Goal: Task Accomplishment & Management: Manage account settings

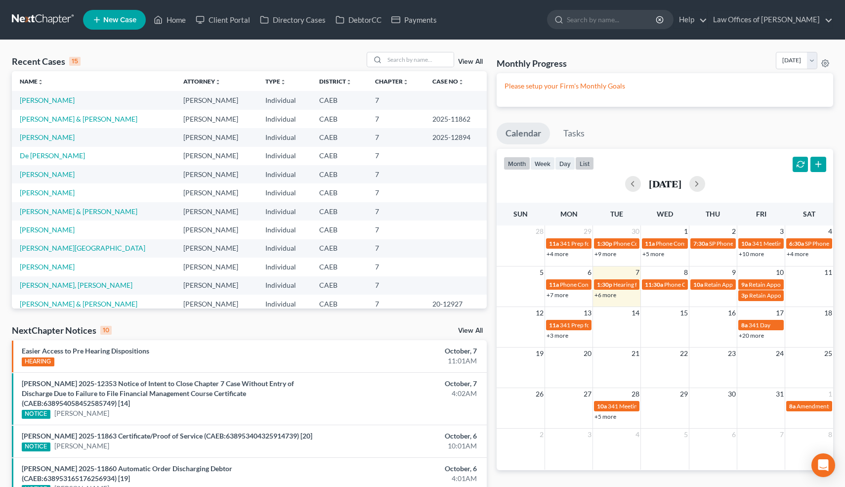
click at [581, 165] on button "list" at bounding box center [584, 163] width 19 height 13
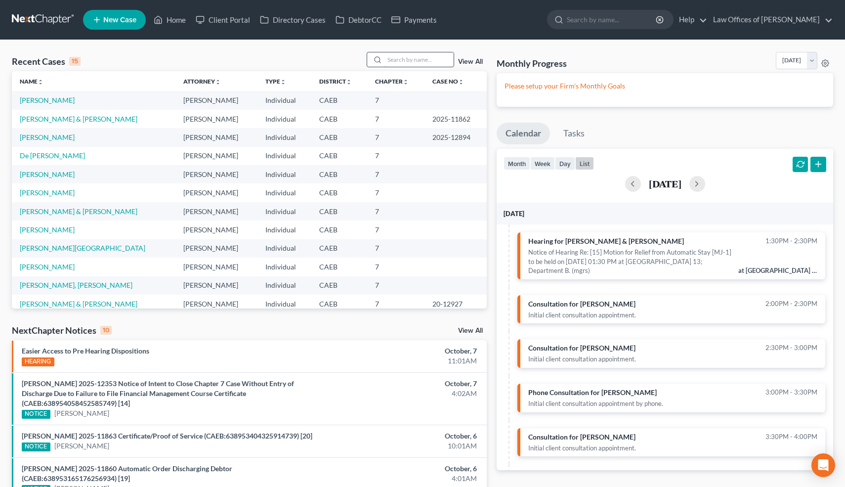
click at [425, 61] on input "search" at bounding box center [418, 59] width 69 height 14
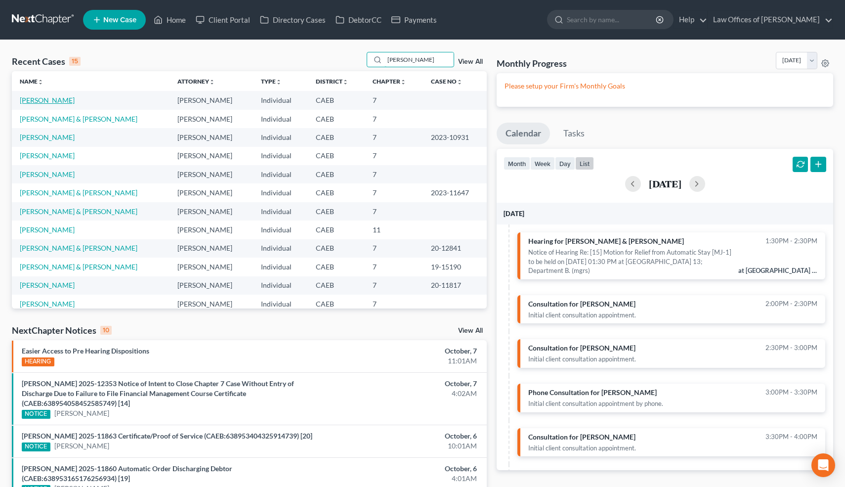
type input "[PERSON_NAME]"
click at [67, 102] on link "[PERSON_NAME]" at bounding box center [47, 100] width 55 height 8
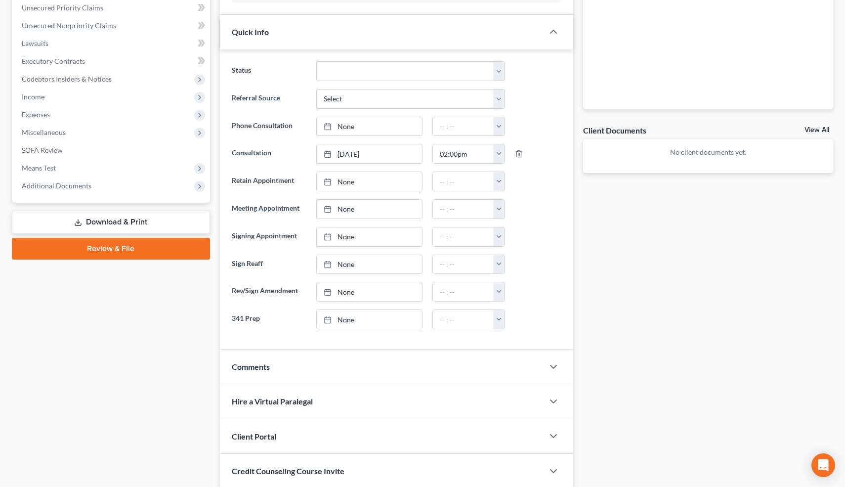
scroll to position [248, 0]
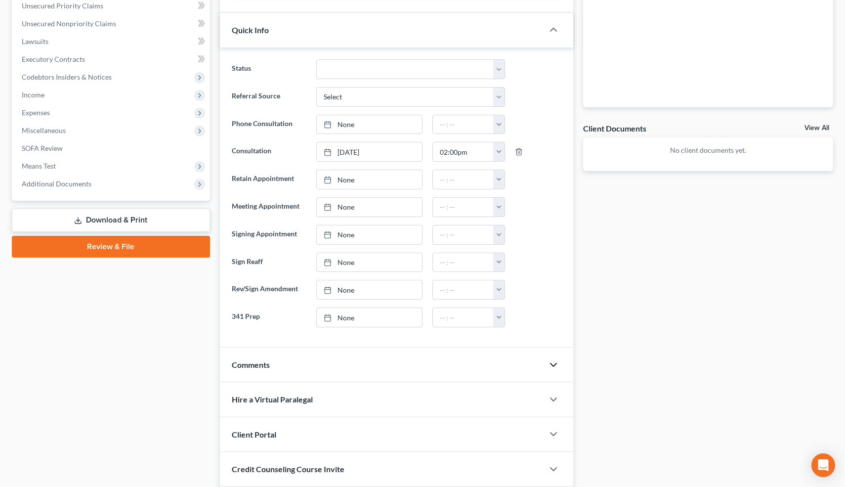
click at [555, 365] on icon "button" at bounding box center [554, 365] width 12 height 12
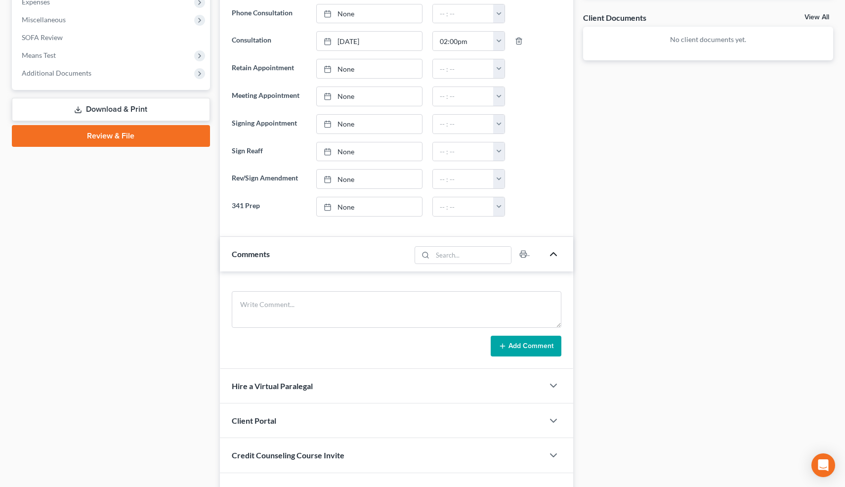
scroll to position [357, 0]
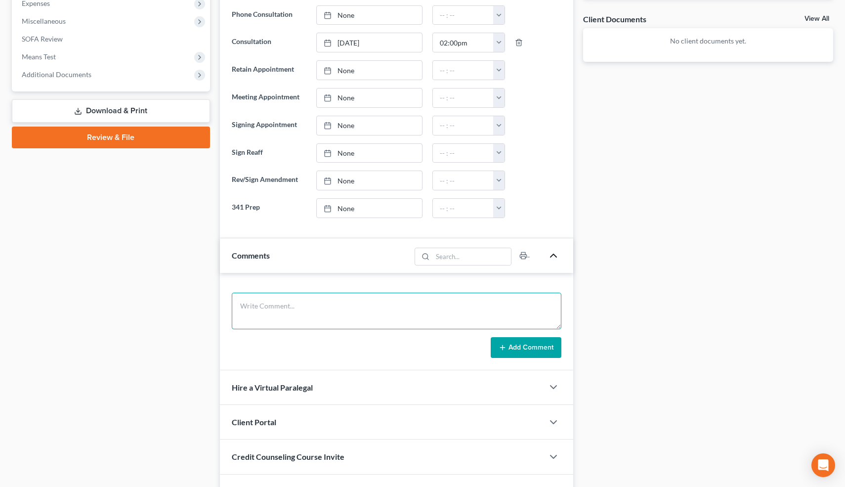
click at [268, 304] on textarea at bounding box center [397, 311] width 330 height 37
click at [285, 318] on textarea "Never filed. Married, Ind(M). Buying O=280k, V=485k, P=2125, reaff. 2024 Yukon …" at bounding box center [397, 311] width 330 height 37
click at [385, 316] on textarea "Never filed. Married, Ind(M). Buying O=280k, V=485k, P=2125, reaff. 2024 Yukon …" at bounding box center [397, 311] width 330 height 37
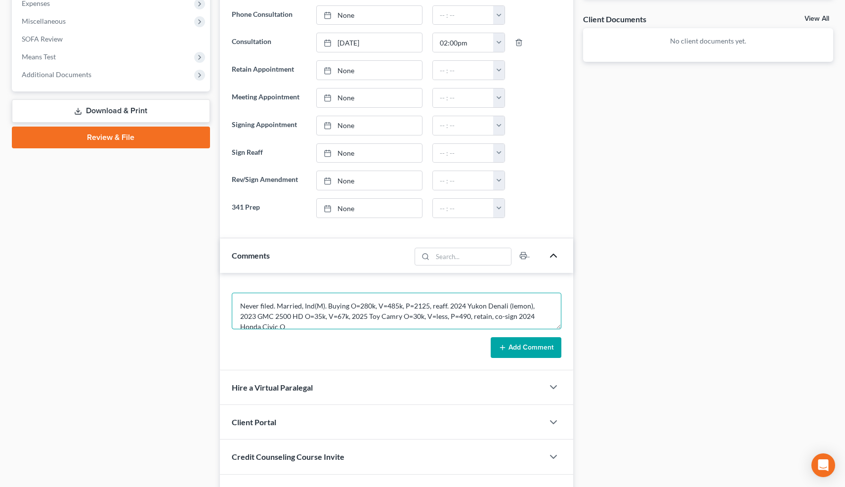
scroll to position [2, 0]
click at [344, 324] on textarea "Never filed. Married, Ind(M). Buying O=280k, V=485k, P=2125, reaff. 2024 Yukon …" at bounding box center [397, 311] width 330 height 37
click at [532, 323] on textarea "Never filed. Married, Ind(M). Buying O=280k, V=485k, P=2125, reaff. 2024 Yukon …" at bounding box center [397, 311] width 330 height 37
click at [314, 323] on textarea "Never filed. Married, Ind(M). Buying O=280k, V=485k, P=2125, reaff. 2024 Yukon …" at bounding box center [397, 311] width 330 height 37
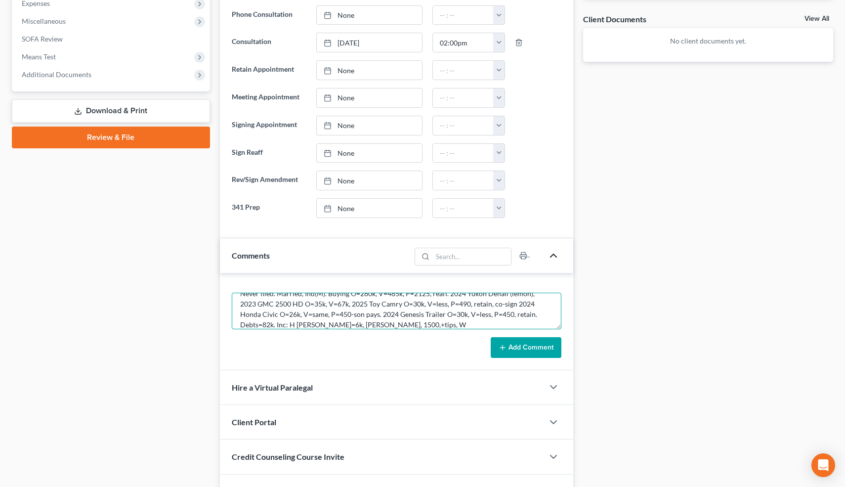
click at [355, 324] on textarea "Never filed. Married, Ind(M). Buying O=280k, V=485k, P=2125, reaff. 2024 Yukon …" at bounding box center [397, 311] width 330 height 37
click at [392, 311] on textarea "Never filed. Married, Ind(M). Buying O=280k, V=485k, P=2125, reaff. 2024 Yukon …" at bounding box center [397, 311] width 330 height 37
click at [419, 320] on textarea "Never filed. Married, Ind(M). Buying O=280k, V=485k, P=2125, reaff. 2024 Yukon …" at bounding box center [397, 311] width 330 height 37
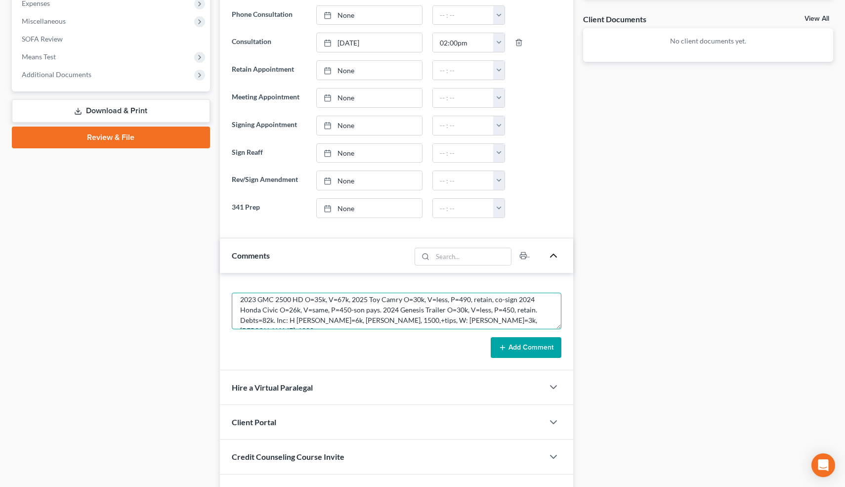
click at [535, 312] on textarea "Never filed. Married, Ind(M). Buying O=280k, V=485k, P=2125, reaff. 2024 Yukon …" at bounding box center [397, 311] width 330 height 37
click at [539, 310] on textarea "Never filed. Married, Ind(M). Buying O=280k, V=485k, P=2125, reaff. 2024 Yukon …" at bounding box center [397, 311] width 330 height 37
click at [498, 327] on textarea "Never filed. Married, Ind(M). Buying O=280k, V=485k, P=2125, reaff. 2024 Yukon …" at bounding box center [397, 311] width 330 height 37
type textarea "Never filed. Married, Ind(M). Buying O=280k, V=485k, P=2125, reaff. 2024 Yukon …"
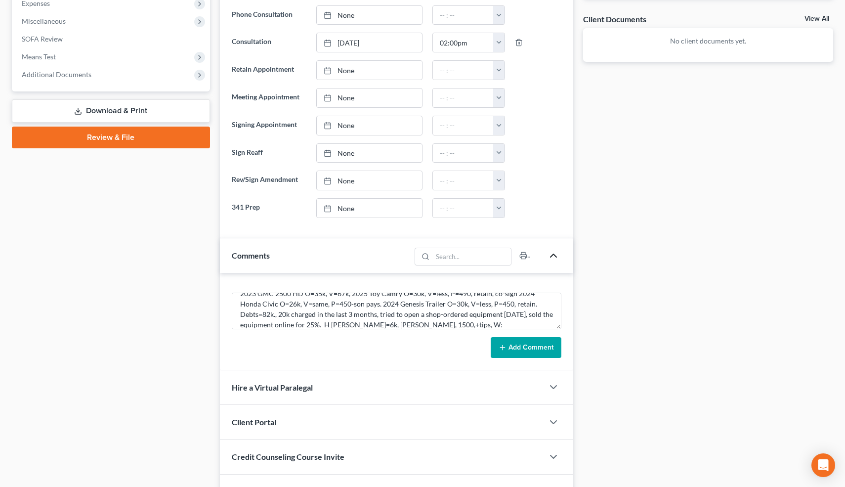
click at [530, 355] on button "Add Comment" at bounding box center [526, 347] width 71 height 21
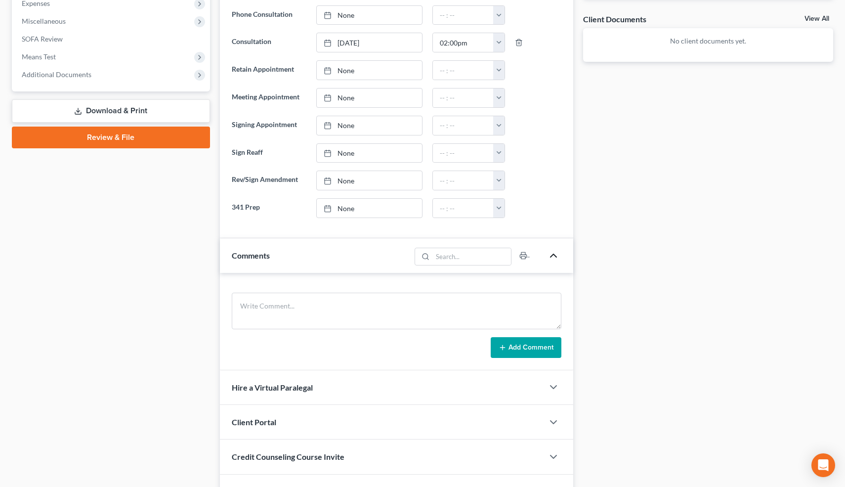
scroll to position [0, 0]
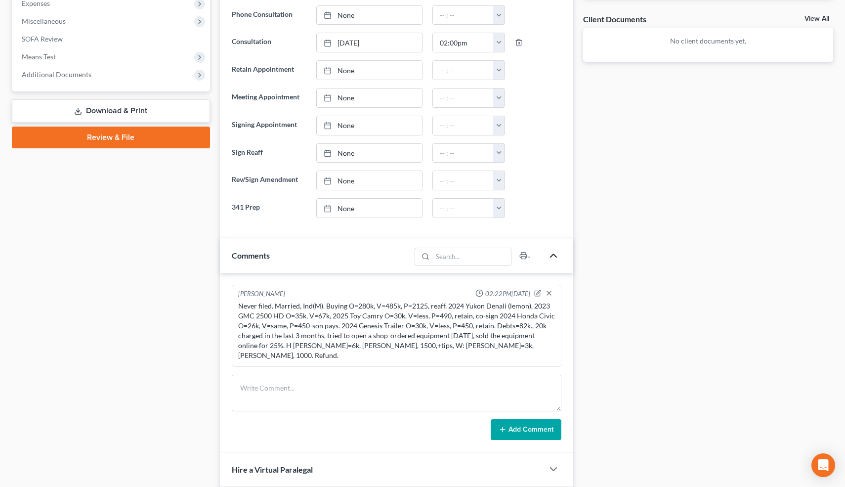
click at [511, 346] on div "Never filed. Married, Ind(M). Buying O=280k, V=485k, P=2125, reaff. 2024 Yukon …" at bounding box center [396, 330] width 317 height 59
click at [537, 298] on div at bounding box center [545, 294] width 23 height 10
click at [537, 294] on icon "button" at bounding box center [537, 293] width 7 height 7
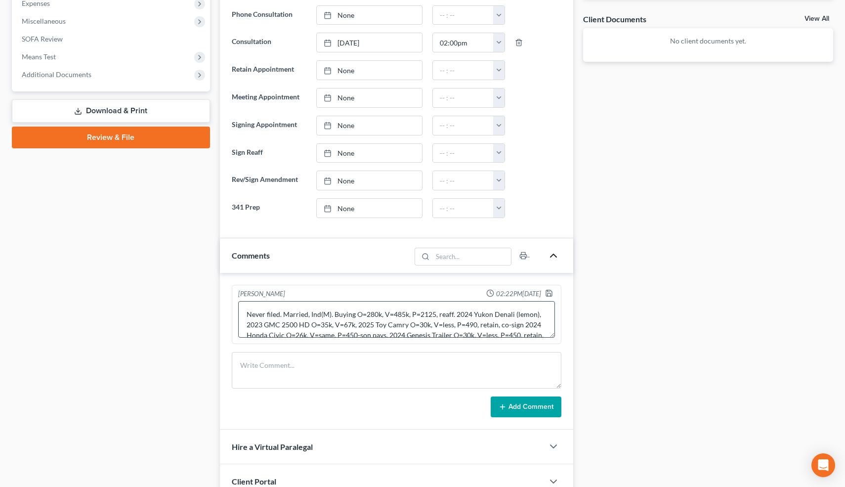
scroll to position [42, 0]
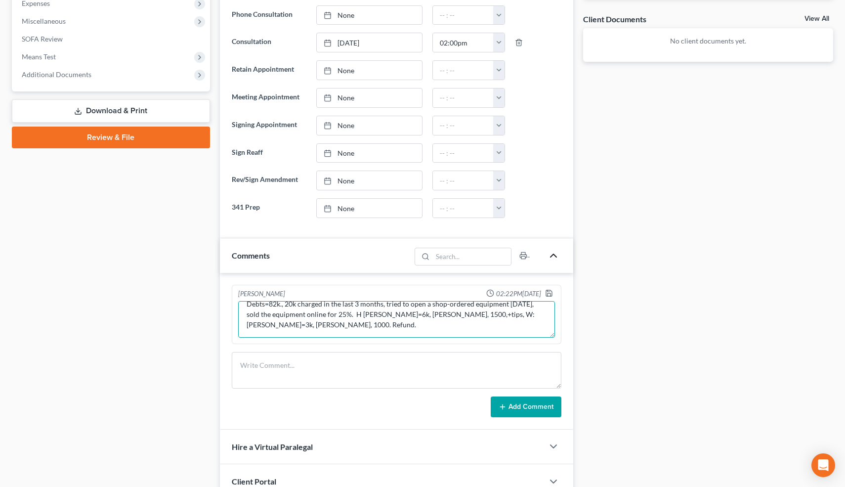
click at [302, 327] on textarea "Never filed. Married, Ind(M). Buying O=280k, V=485k, P=2125, reaff. 2024 Yukon …" at bounding box center [396, 319] width 317 height 37
type textarea "Never filed. Married, Ind(M). Buying O=280k, V=485k, P=2125, reaff. 2024 Yukon …"
click at [548, 294] on icon "button" at bounding box center [549, 293] width 8 height 8
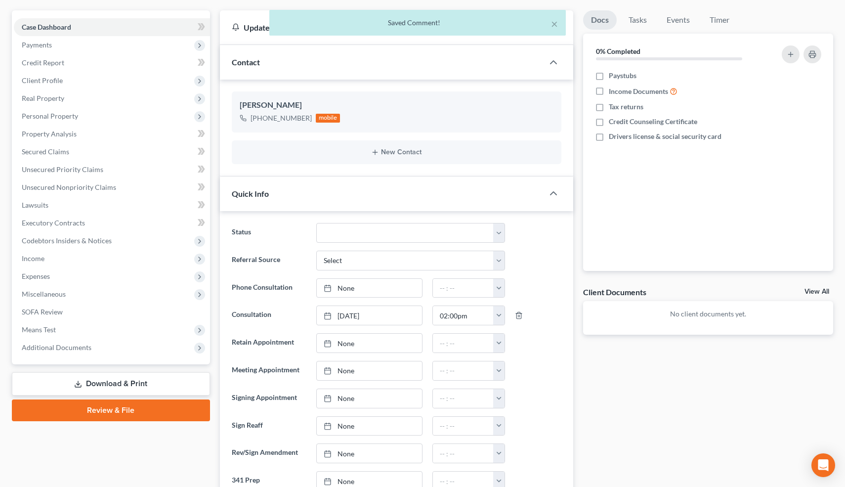
scroll to position [57, 0]
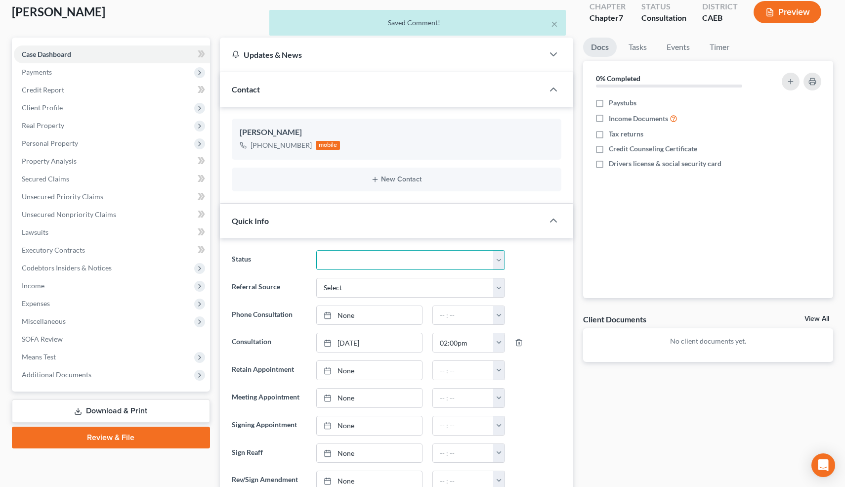
click at [371, 257] on select "Cancelled/Refund Closed Consultation Declined Discharged Filed Income Check In …" at bounding box center [410, 260] width 188 height 20
select select "10"
click at [316, 250] on select "Cancelled/Refund Closed Consultation Declined Discharged Filed Income Check In …" at bounding box center [410, 260] width 188 height 20
click at [553, 27] on button "×" at bounding box center [554, 24] width 7 height 12
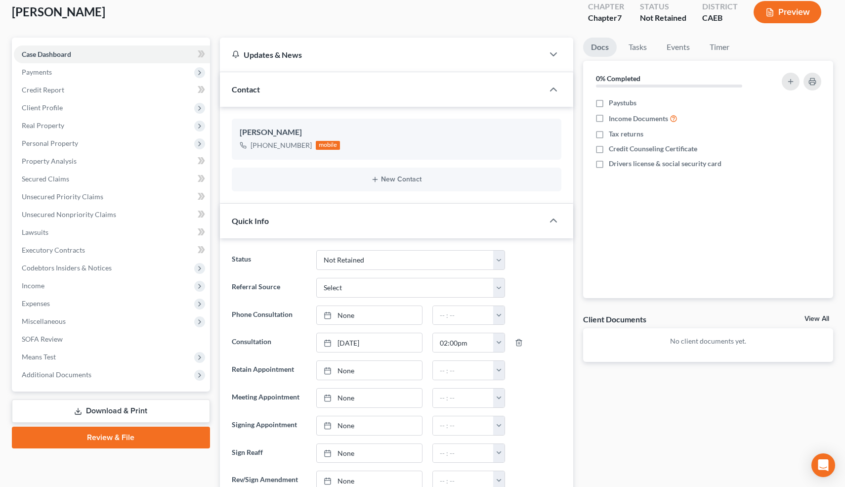
scroll to position [0, 0]
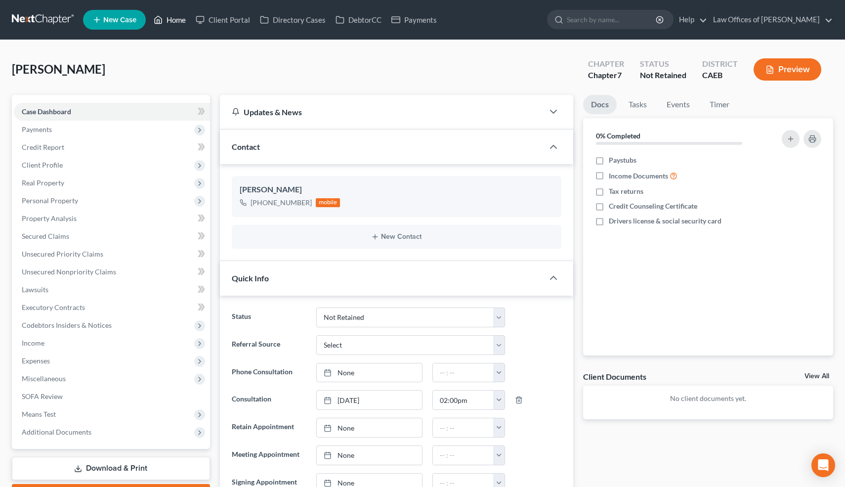
click at [175, 19] on link "Home" at bounding box center [170, 20] width 42 height 18
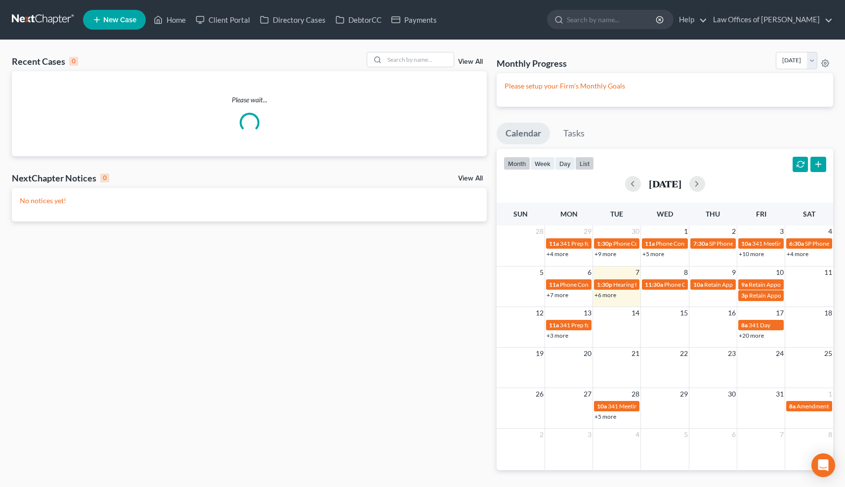
click at [591, 166] on button "list" at bounding box center [584, 163] width 19 height 13
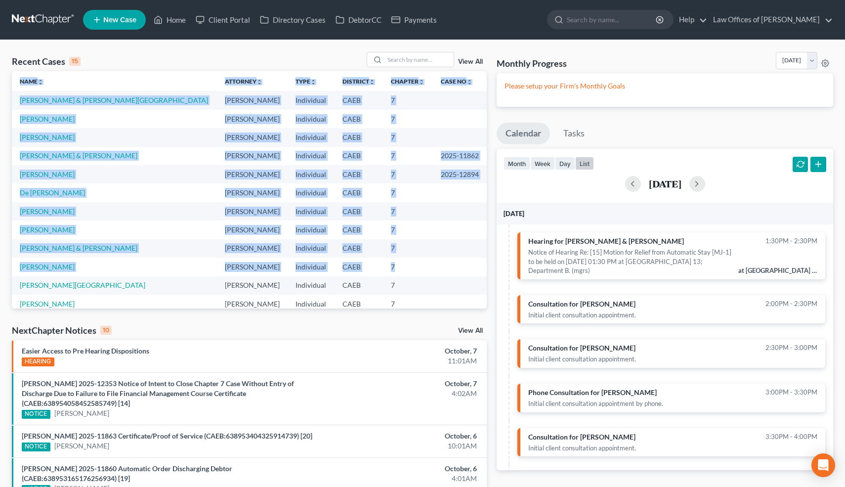
drag, startPoint x: 489, startPoint y: 212, endPoint x: 466, endPoint y: 257, distance: 51.1
click at [466, 257] on div "Recent Cases 15 View All Name unfold_more expand_more expand_less Attorney unfo…" at bounding box center [249, 411] width 485 height 719
click at [68, 245] on link "[PERSON_NAME] & [PERSON_NAME]" at bounding box center [79, 248] width 118 height 8
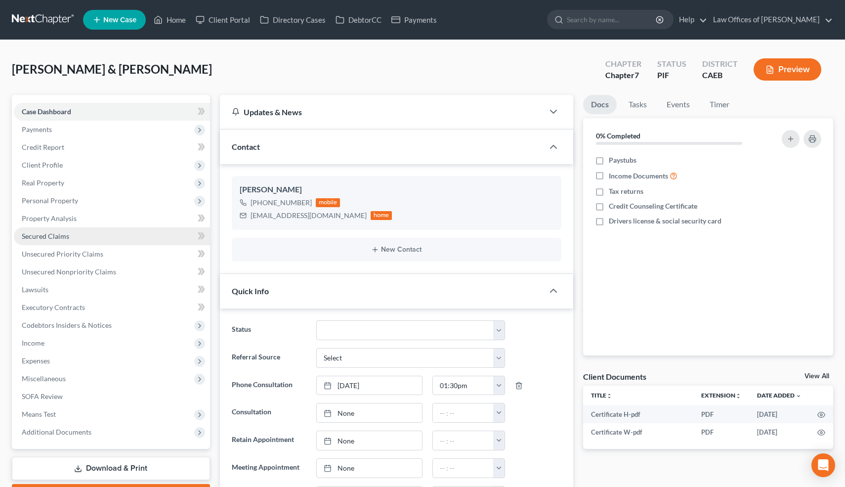
scroll to position [2585, 0]
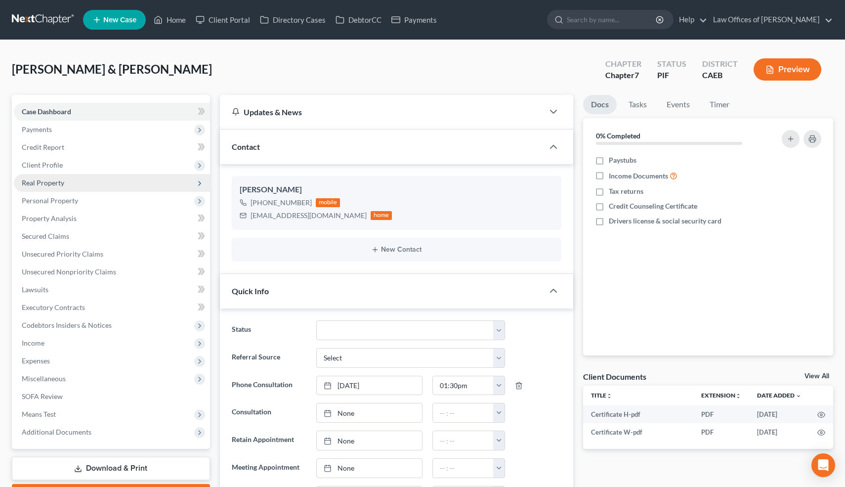
click at [42, 180] on span "Real Property" at bounding box center [43, 182] width 42 height 8
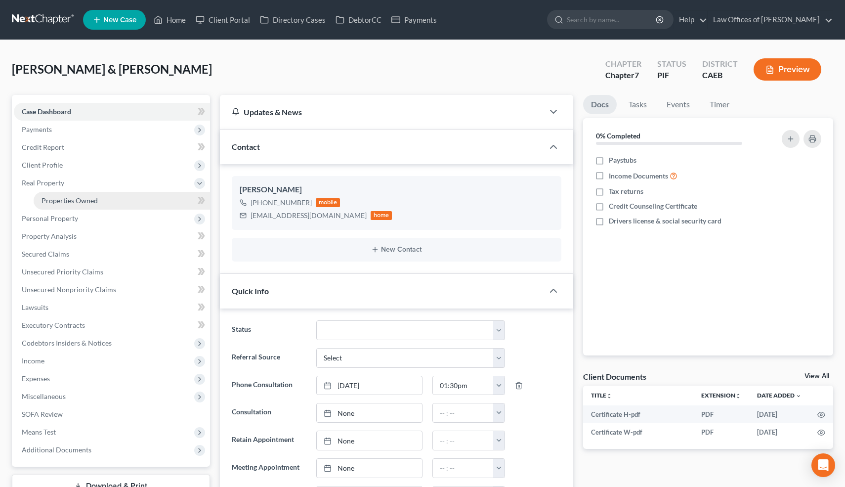
click at [48, 200] on span "Properties Owned" at bounding box center [70, 200] width 56 height 8
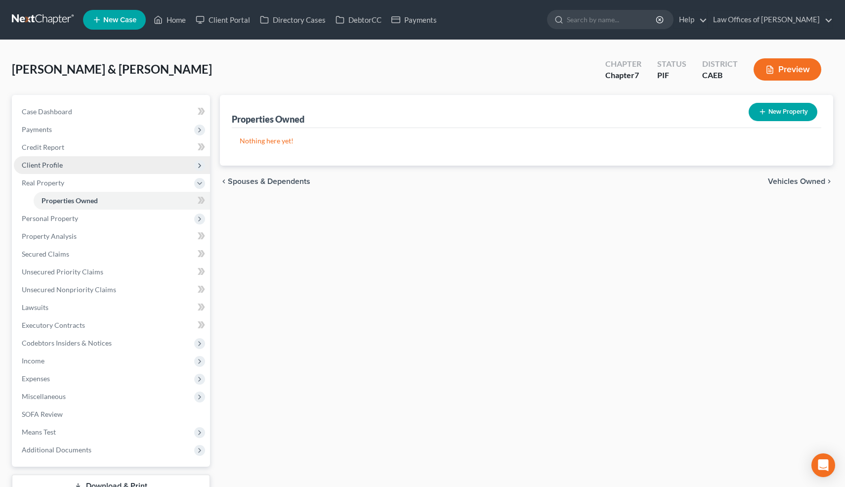
click at [44, 159] on span "Client Profile" at bounding box center [112, 165] width 196 height 18
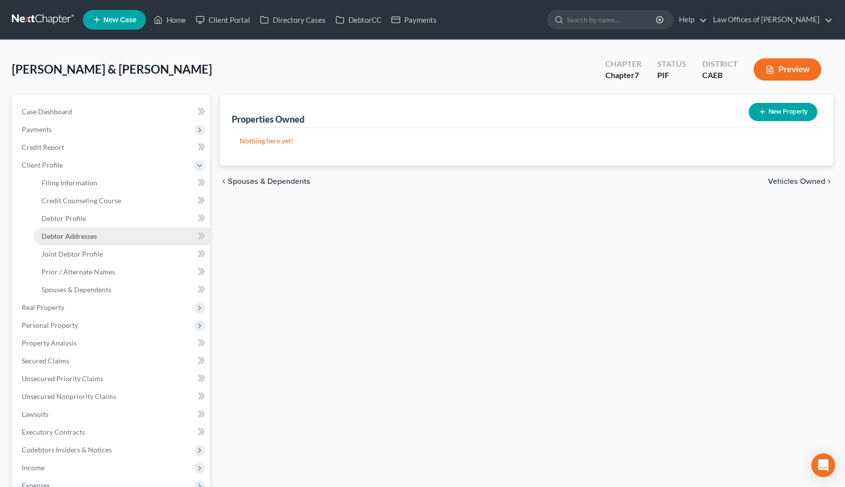
click at [61, 238] on span "Debtor Addresses" at bounding box center [69, 236] width 55 height 8
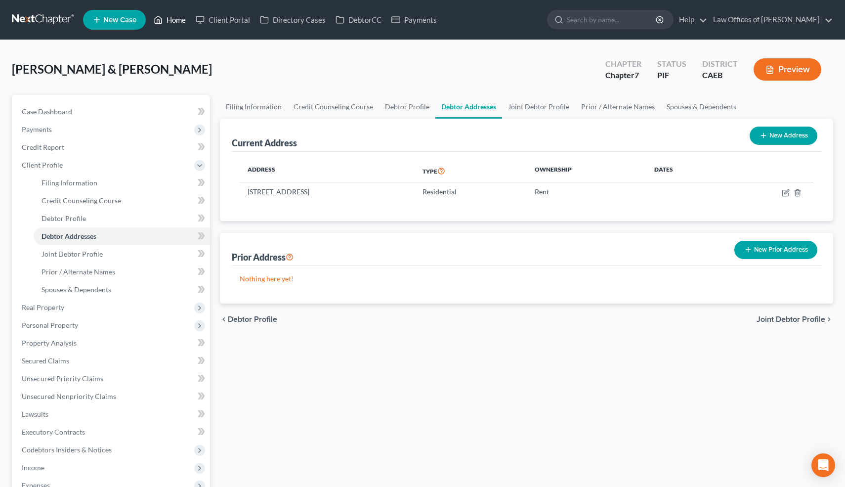
click at [172, 19] on link "Home" at bounding box center [170, 20] width 42 height 18
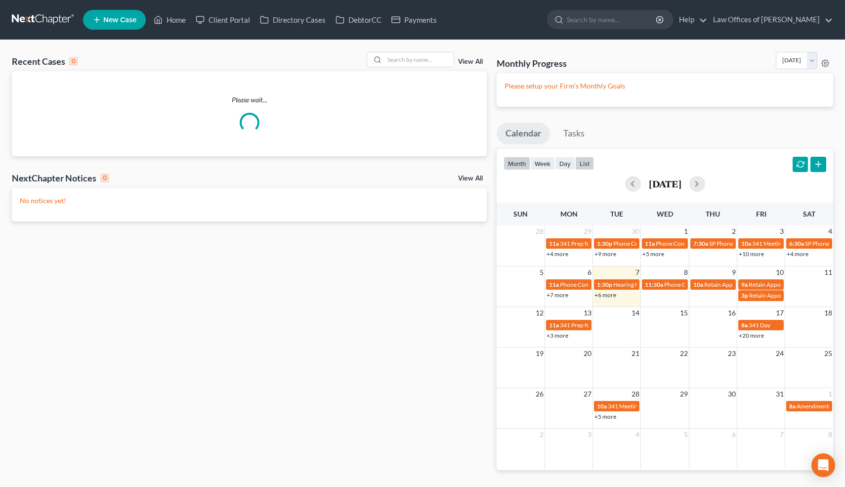
click at [588, 167] on button "list" at bounding box center [584, 163] width 19 height 13
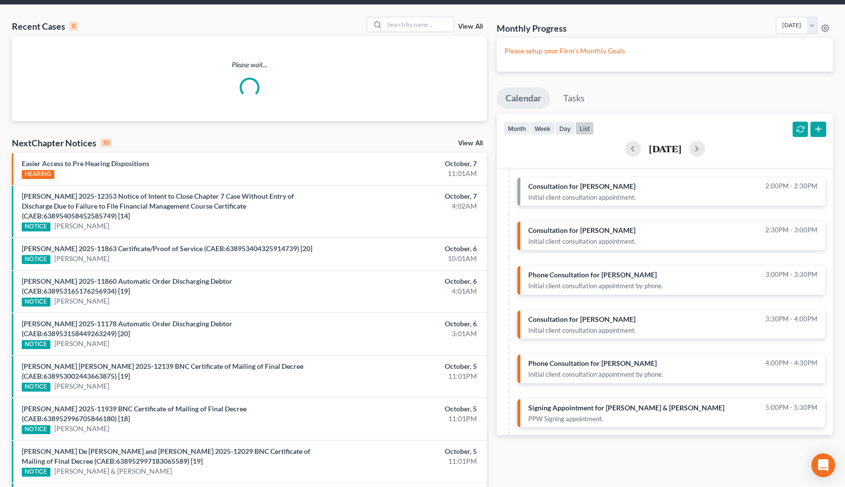
scroll to position [37, 0]
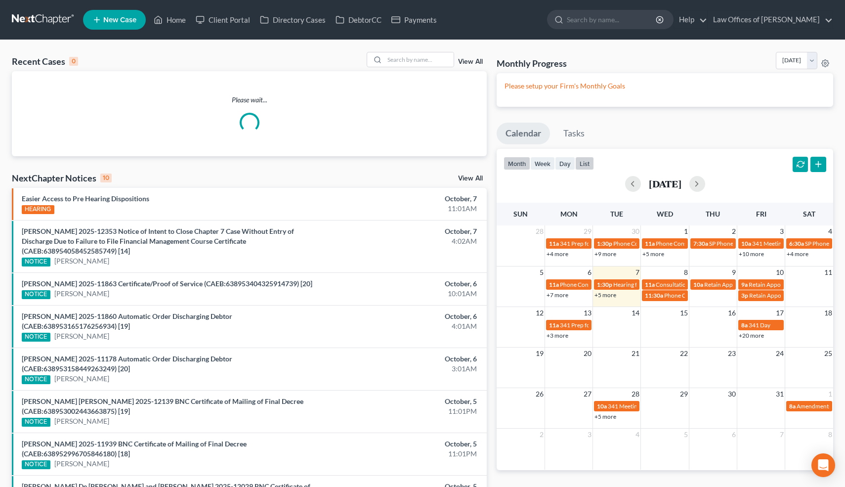
click at [586, 163] on button "list" at bounding box center [584, 163] width 19 height 13
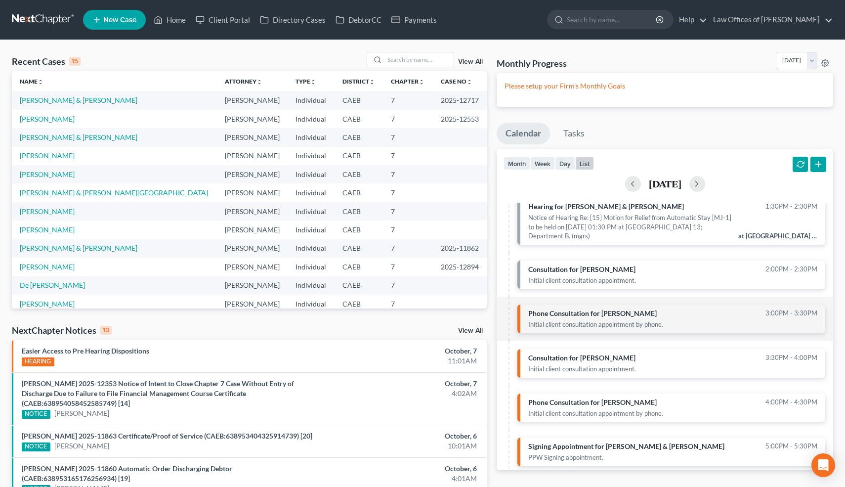
scroll to position [39, 0]
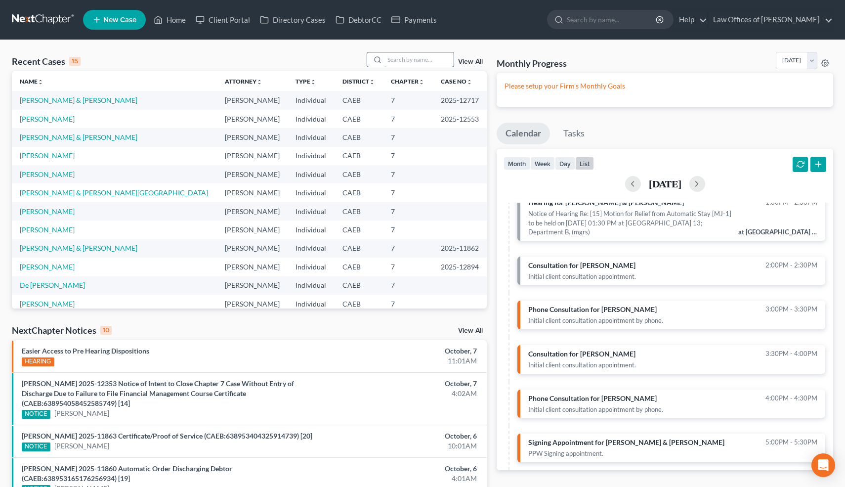
click at [426, 60] on input "search" at bounding box center [418, 59] width 69 height 14
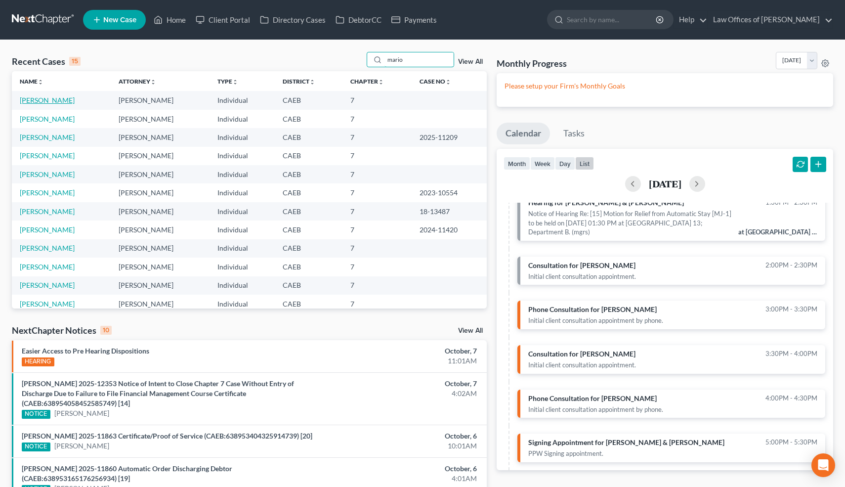
type input "mario"
click at [48, 99] on link "Marion, Matthew" at bounding box center [47, 100] width 55 height 8
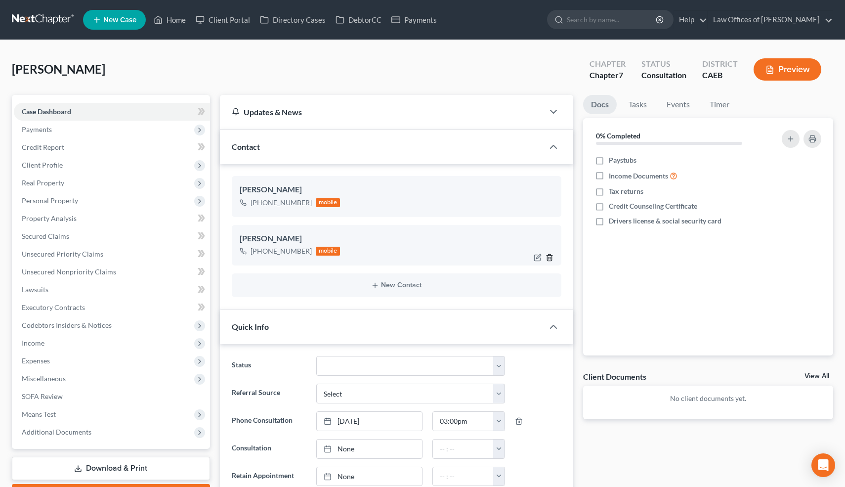
click at [550, 256] on icon "button" at bounding box center [550, 258] width 8 height 8
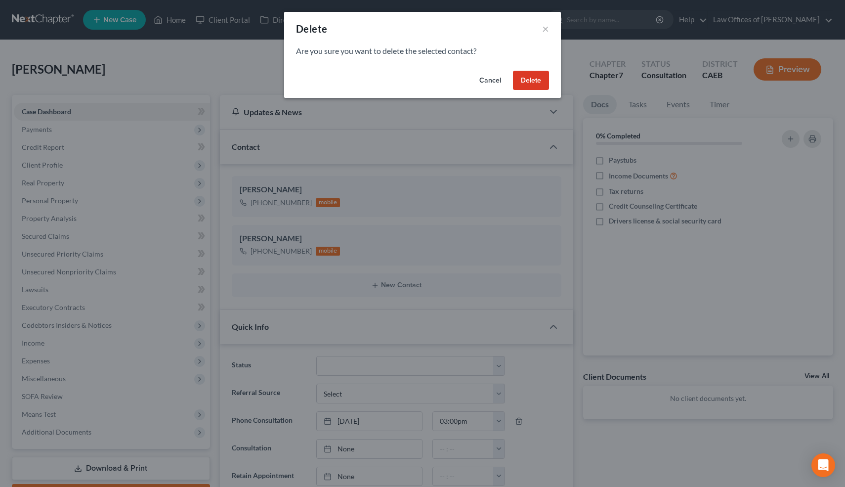
click at [529, 87] on button "Delete" at bounding box center [531, 81] width 36 height 20
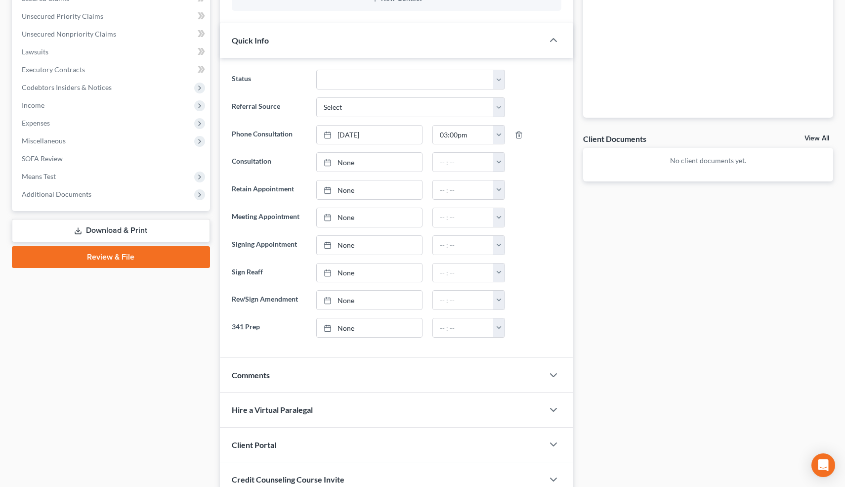
scroll to position [319, 0]
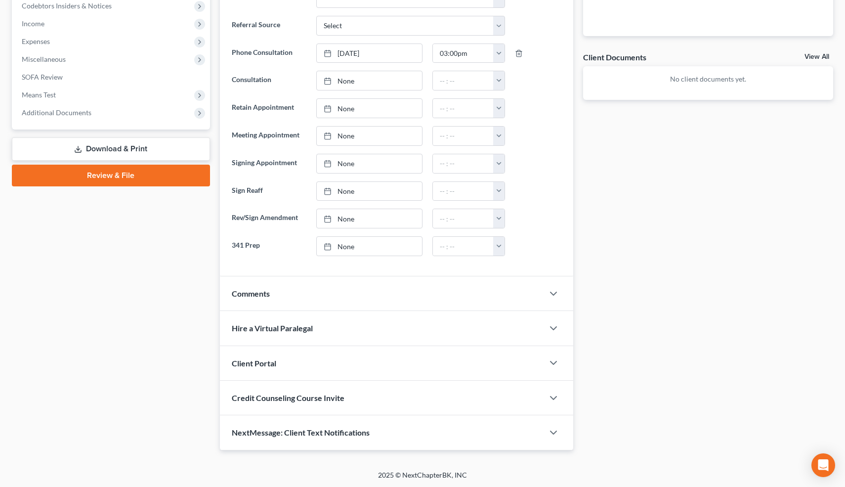
click at [323, 445] on div "NextMessage: Client Text Notifications" at bounding box center [382, 432] width 324 height 34
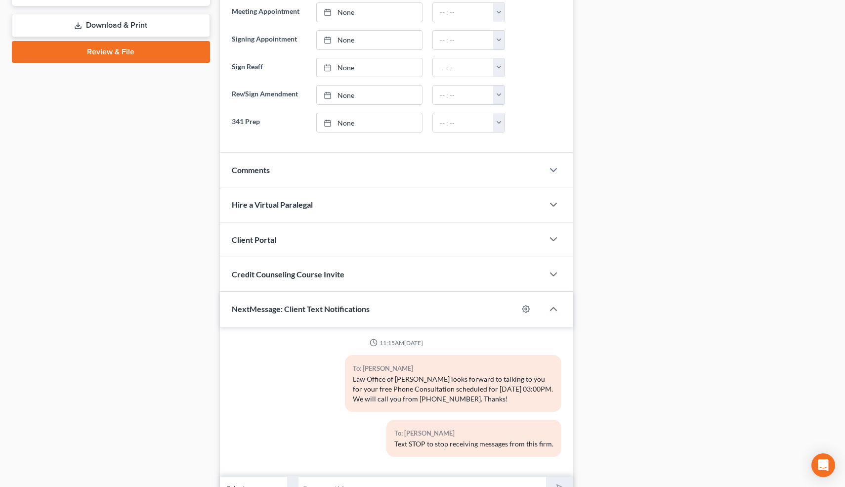
scroll to position [493, 0]
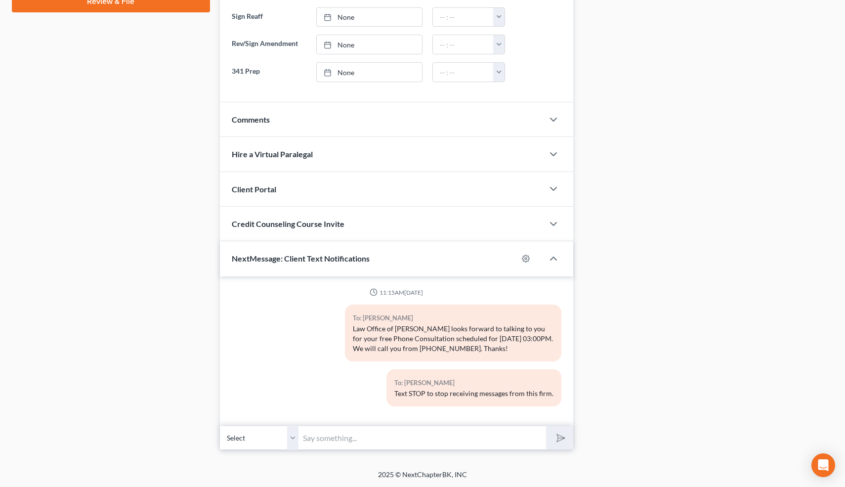
click at [351, 439] on input "text" at bounding box center [423, 437] width 248 height 24
click at [574, 418] on div "Updates & News × Electronic Filing Available! Cases in the Eastern District of …" at bounding box center [397, 26] width 364 height 849
click at [533, 438] on input "Hi-I just tried to call you for your free consultation but the call isn't going…" at bounding box center [423, 437] width 248 height 24
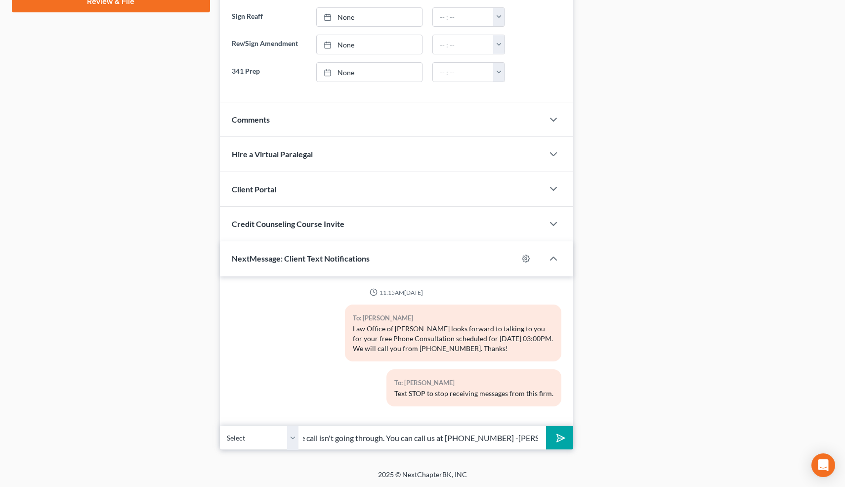
scroll to position [0, 202]
type input "Hi-I just tried to call you for your free consultation but the call isn't going…"
click at [558, 434] on polygon "submit" at bounding box center [559, 438] width 12 height 12
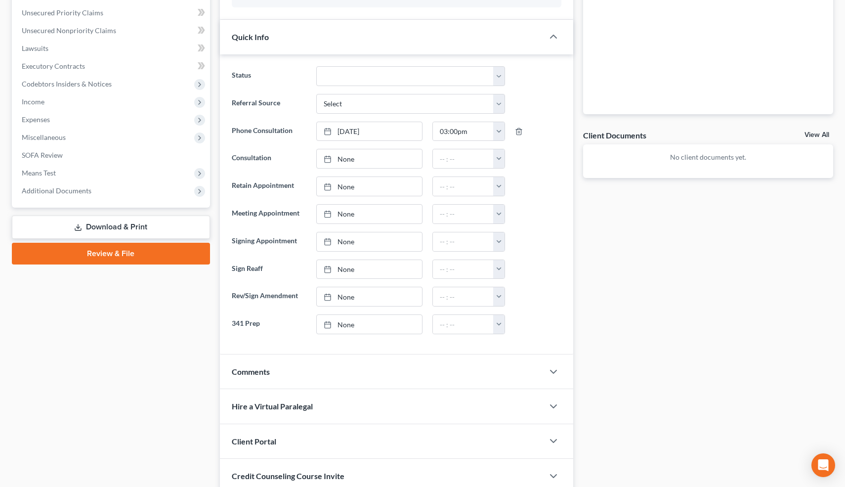
scroll to position [242, 0]
click at [342, 373] on div "Comments" at bounding box center [382, 370] width 324 height 34
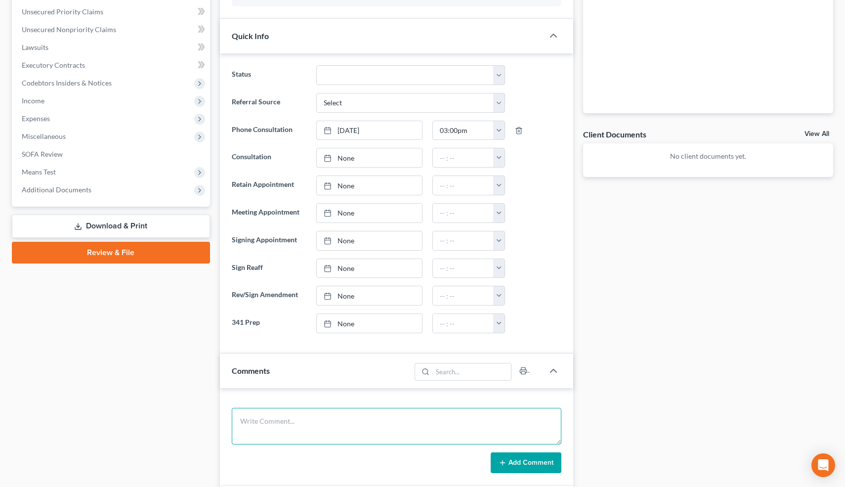
click at [307, 421] on textarea at bounding box center [397, 426] width 330 height 37
click at [439, 422] on textarea "Never filed. Married, Ind(M). Rent=1750. 2014 GMC Yukon Denali, 2017 Toy Highla…" at bounding box center [397, 426] width 330 height 37
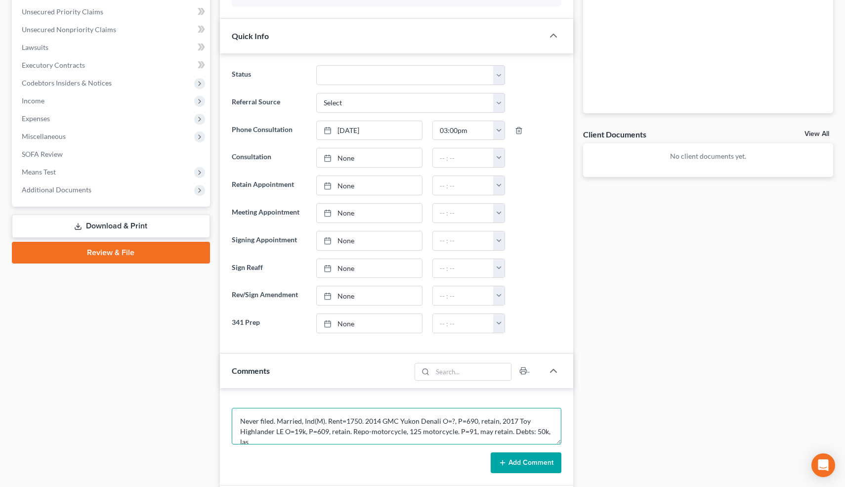
scroll to position [2, 0]
click at [431, 441] on textarea "Never filed. Married, Ind(M). Rent=1750. 2014 GMC Yukon Denali O=?, P=690, reta…" at bounding box center [397, 426] width 330 height 37
click at [476, 441] on textarea "Never filed. Married, Ind(M). Rent=1750. 2014 GMC Yukon Denali O=?, P=690, reta…" at bounding box center [397, 426] width 330 height 37
type textarea "Never filed. Married, Ind(M). Rent=1750. 2014 GMC Yukon Denali O=?, P=690, reta…"
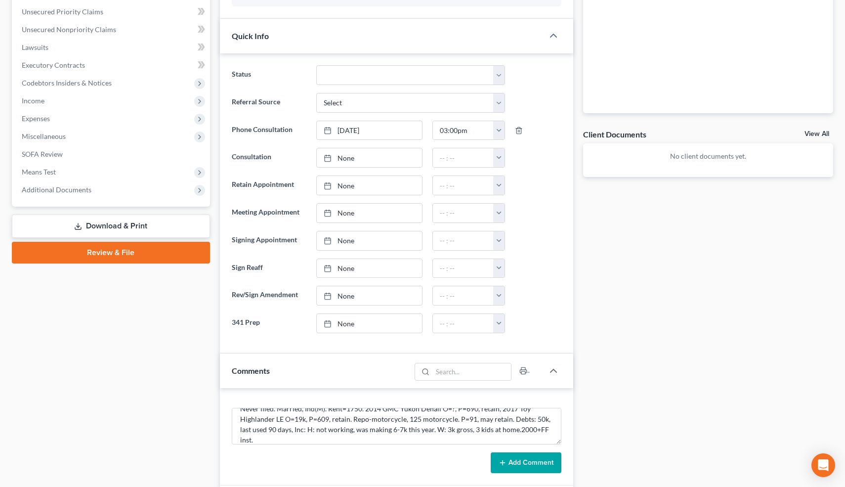
click at [529, 467] on button "Add Comment" at bounding box center [526, 462] width 71 height 21
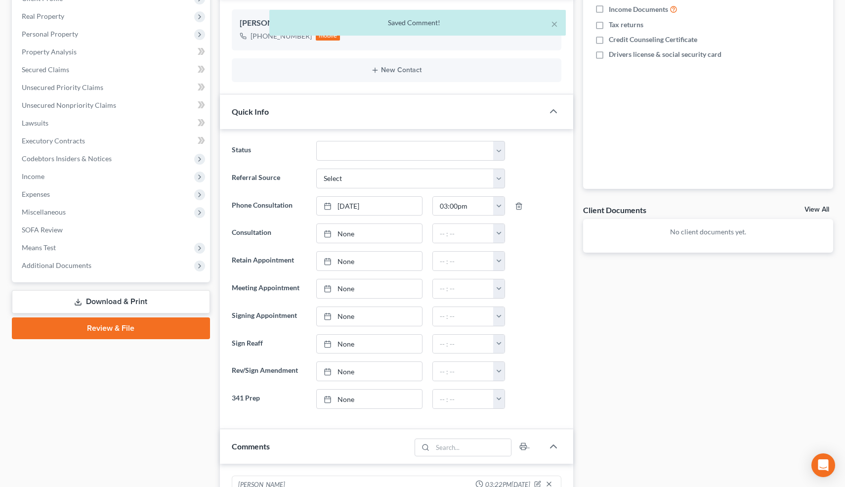
scroll to position [166, 0]
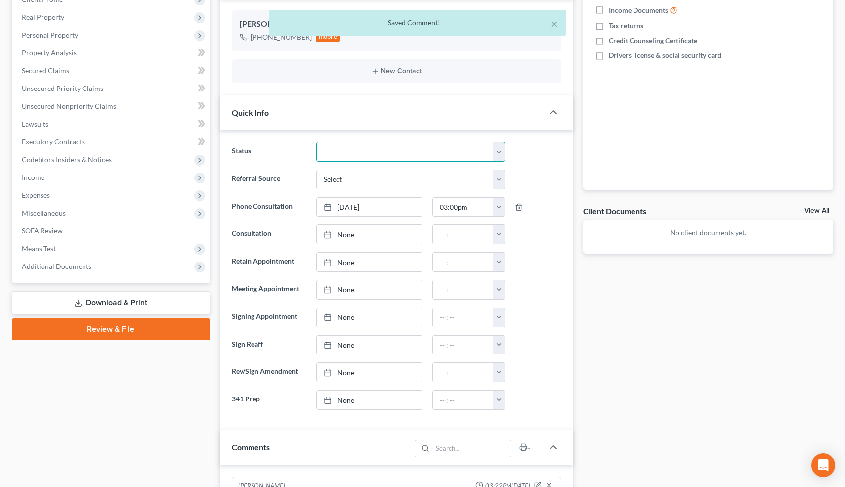
click at [418, 156] on select "Cancelled/Refund Closed Consultation Declined Discharged Filed Income Check In …" at bounding box center [410, 152] width 188 height 20
select select "10"
click at [316, 142] on select "Cancelled/Refund Closed Consultation Declined Discharged Filed Income Check In …" at bounding box center [410, 152] width 188 height 20
click at [554, 24] on button "×" at bounding box center [554, 24] width 7 height 12
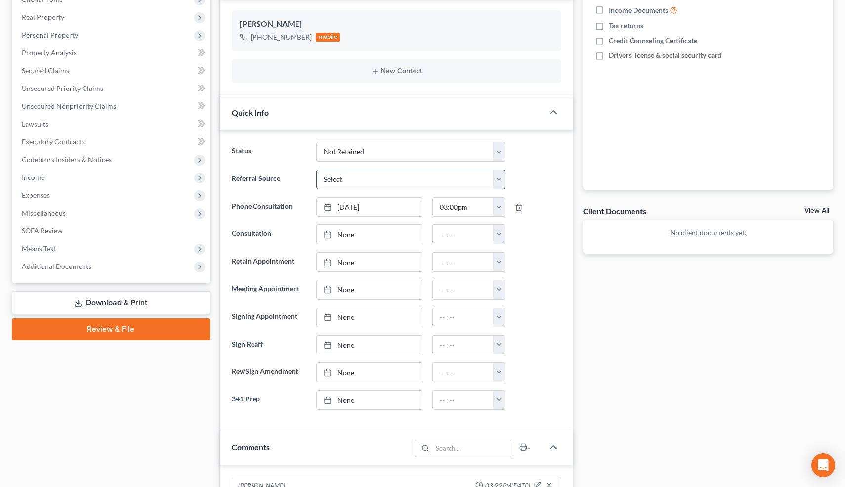
scroll to position [0, 0]
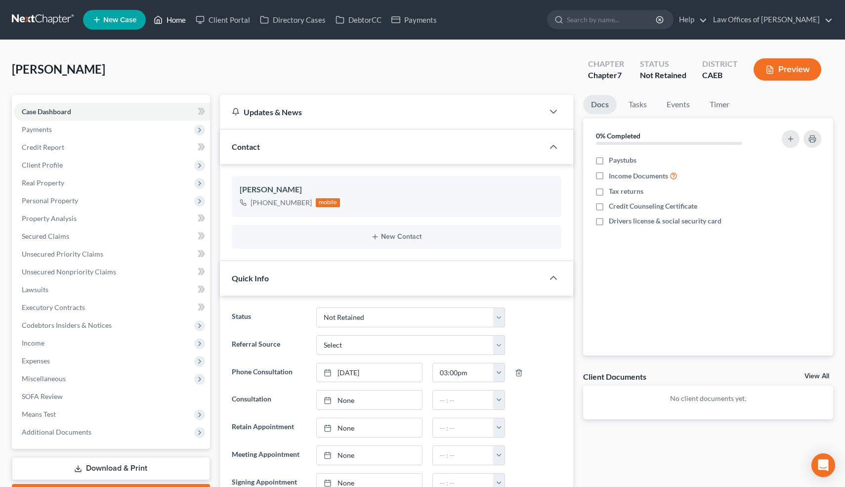
click at [179, 20] on link "Home" at bounding box center [170, 20] width 42 height 18
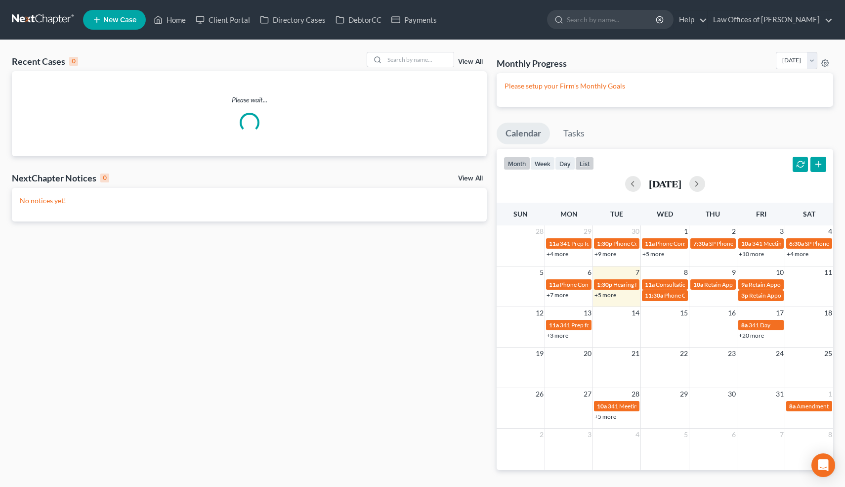
click at [582, 162] on button "list" at bounding box center [584, 163] width 19 height 13
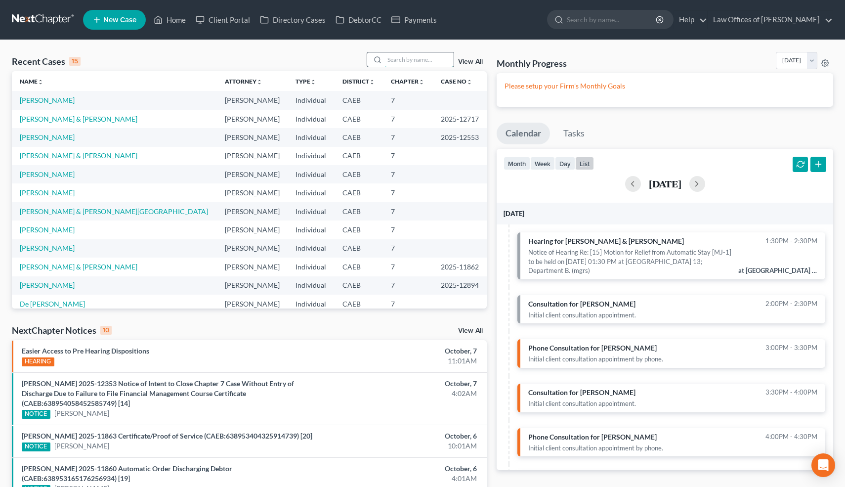
click at [432, 57] on input "search" at bounding box center [418, 59] width 69 height 14
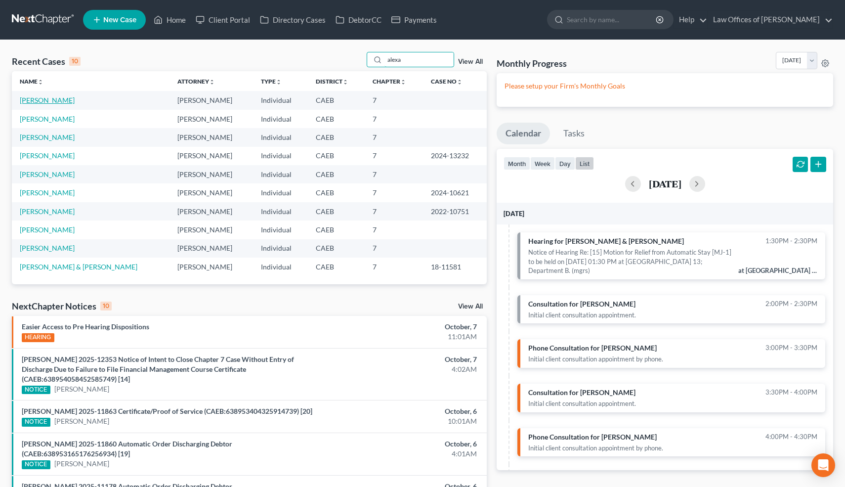
type input "alexa"
click at [55, 103] on link "Martinez, Alexa" at bounding box center [47, 100] width 55 height 8
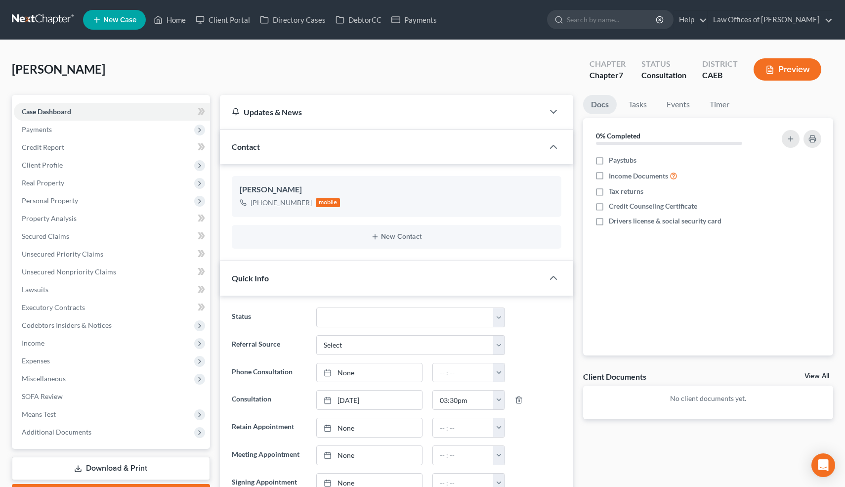
click at [580, 356] on div "Docs Tasks Events Timer 0% Completed Nothing here yet! Paystubs Income Document…" at bounding box center [708, 432] width 260 height 675
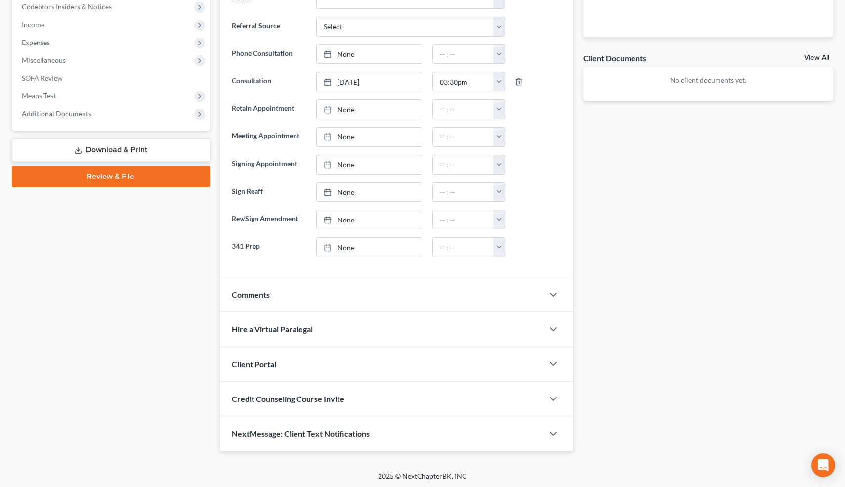
scroll to position [319, 0]
click at [291, 300] on div "Comments" at bounding box center [382, 293] width 324 height 34
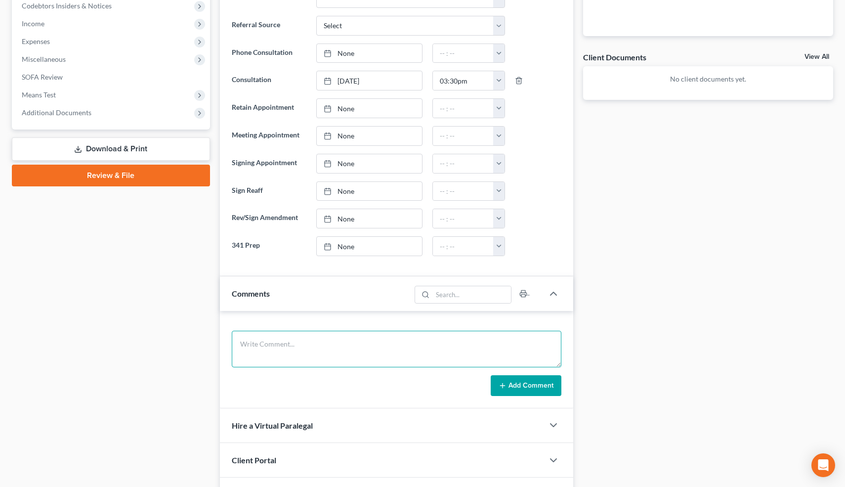
click at [277, 355] on textarea at bounding box center [397, 349] width 330 height 37
click at [266, 346] on textarea at bounding box center [397, 349] width 330 height 37
type textarea "Married, never filed. Rent. 2000 Toy Camry, PIF. Debts: 16k, last used 2 weeks …"
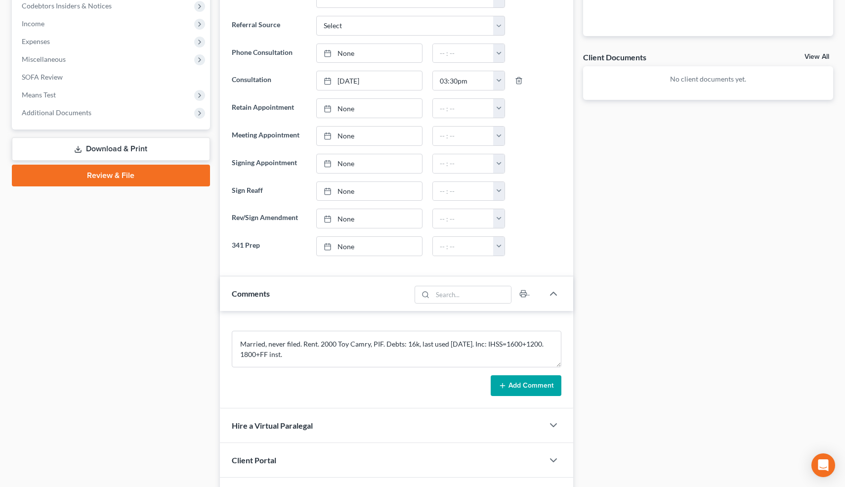
click at [526, 385] on button "Add Comment" at bounding box center [526, 385] width 71 height 21
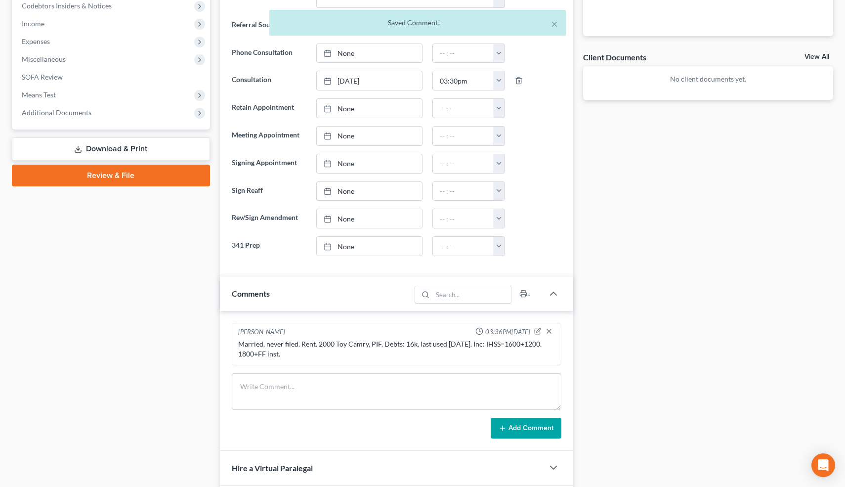
scroll to position [459, 0]
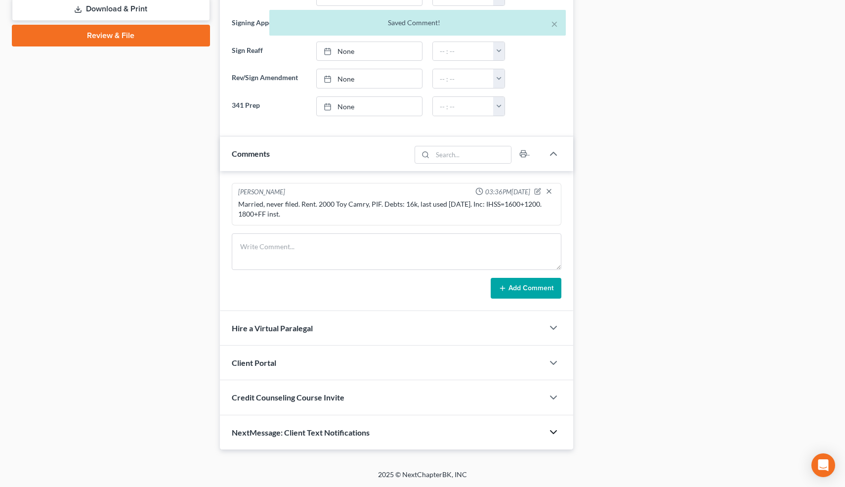
click at [559, 427] on icon "button" at bounding box center [554, 432] width 12 height 12
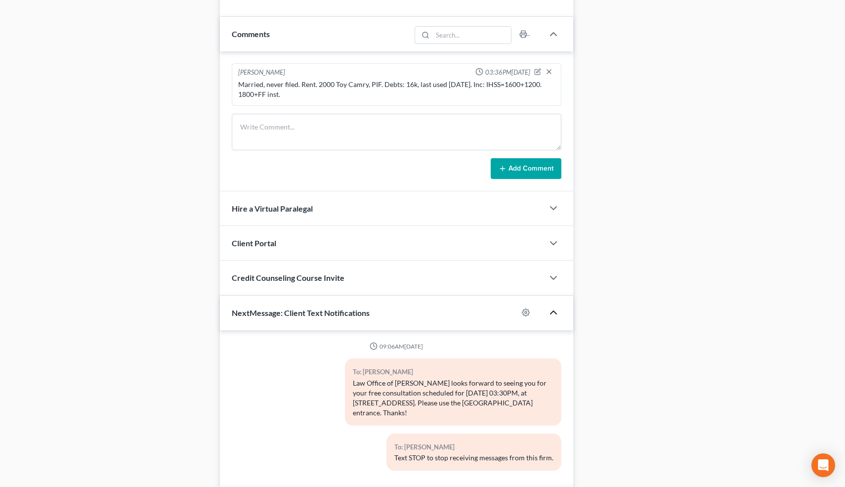
scroll to position [624, 0]
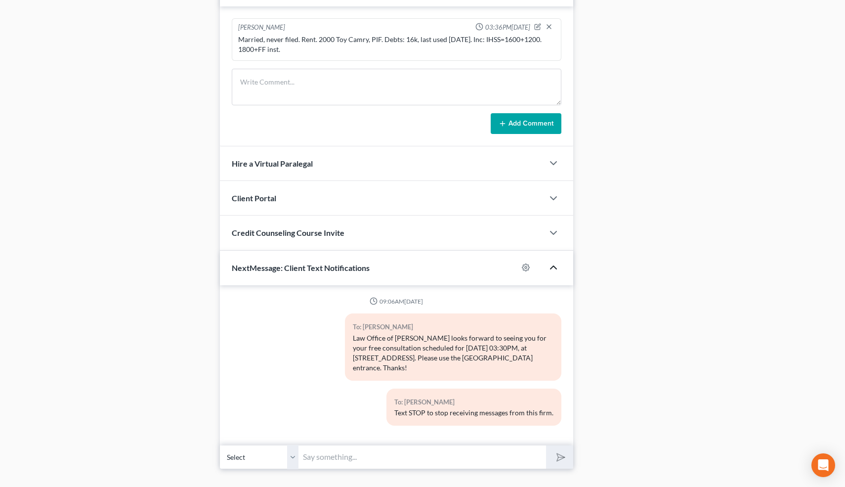
click at [432, 451] on input "text" at bounding box center [423, 457] width 248 height 24
type input "Nice talking to you! Like I said, just reply here if you have any questions or …"
click at [562, 450] on icon "submit" at bounding box center [559, 457] width 14 height 14
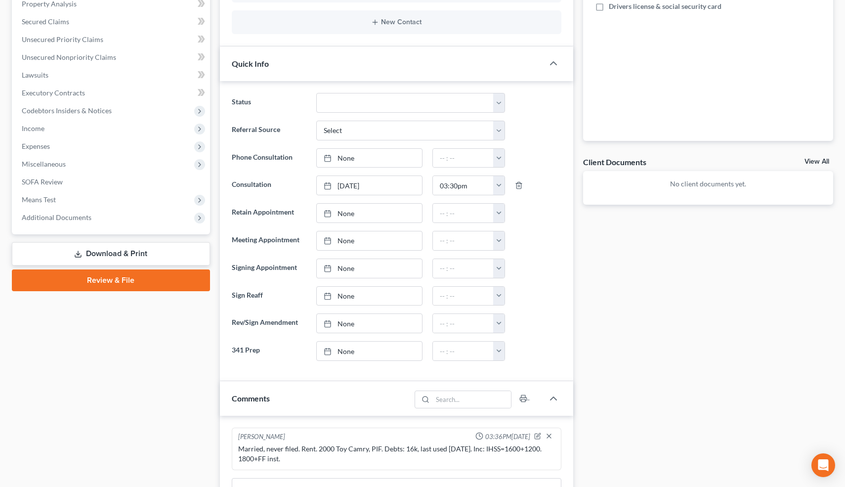
scroll to position [214, 0]
click at [358, 99] on select "Cancelled/Refund Closed Consultation Declined Discharged Filed Income Check In …" at bounding box center [410, 103] width 188 height 20
select select "10"
click at [316, 93] on select "Cancelled/Refund Closed Consultation Declined Discharged Filed Income Check In …" at bounding box center [410, 103] width 188 height 20
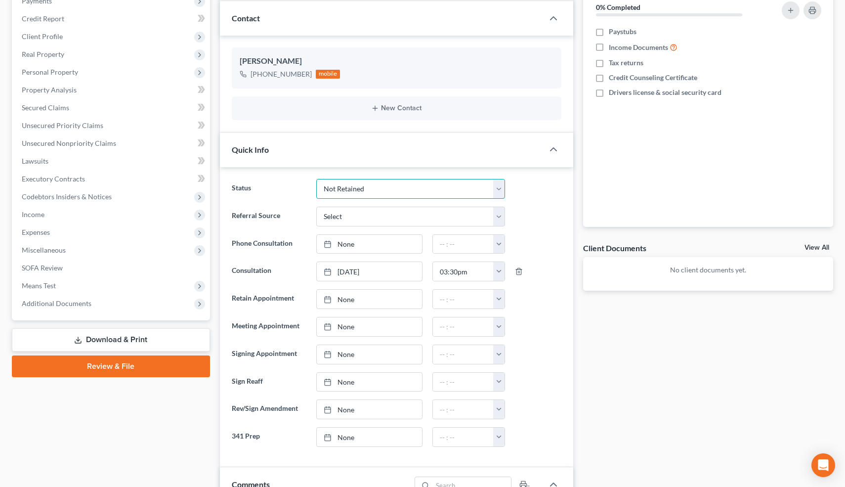
scroll to position [0, 0]
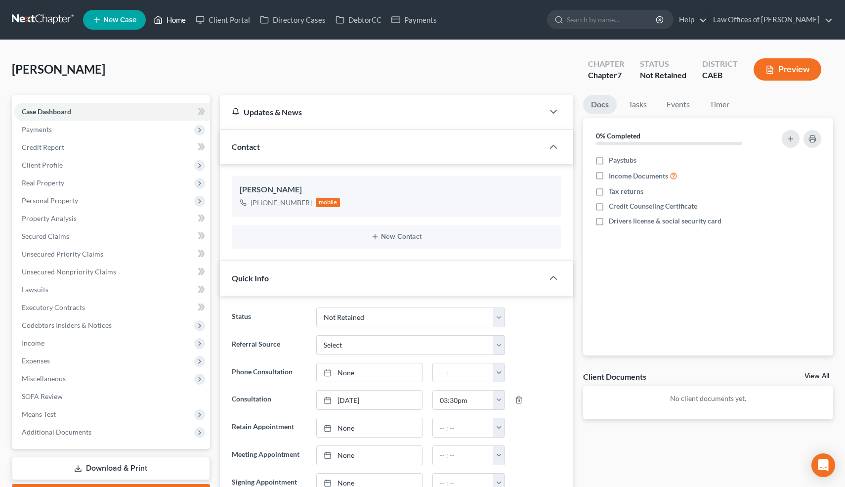
click at [178, 18] on link "Home" at bounding box center [170, 20] width 42 height 18
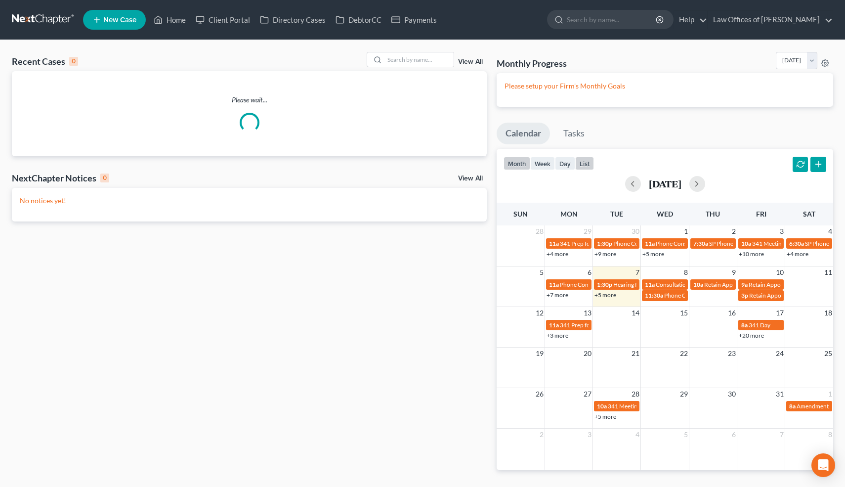
click at [587, 162] on button "list" at bounding box center [584, 163] width 19 height 13
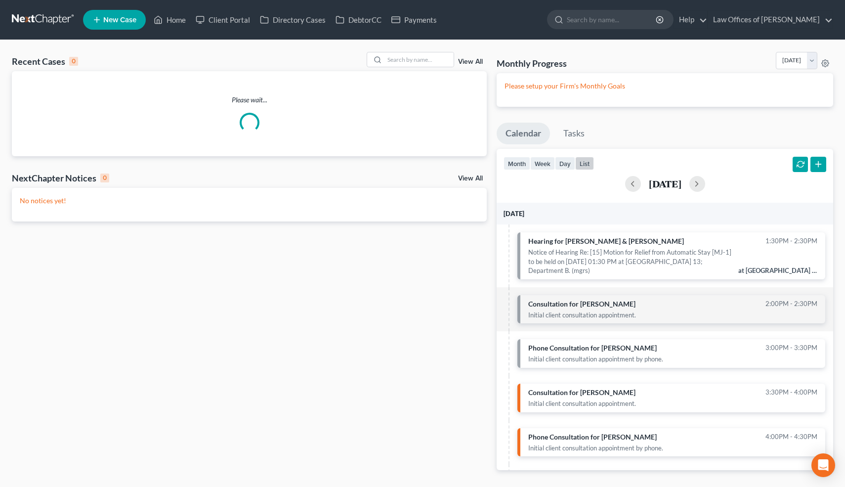
scroll to position [39, 0]
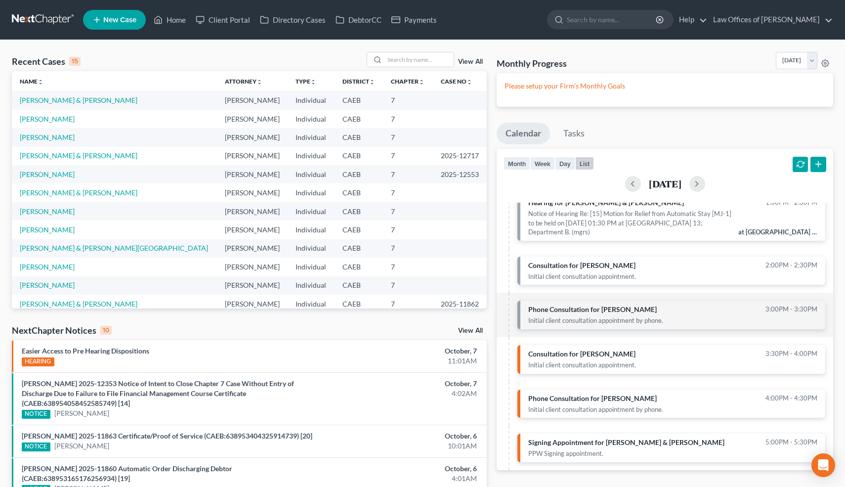
click at [623, 295] on td "Phone Consultation for Marion, Matthew 3:00pm - 3:30pm Initial client consultat…" at bounding box center [671, 315] width 324 height 44
select select "Days"
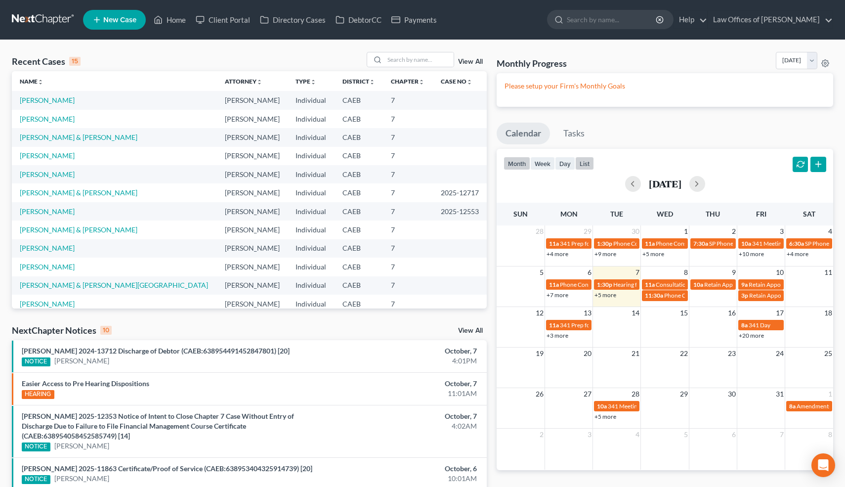
click at [585, 167] on button "list" at bounding box center [584, 163] width 19 height 13
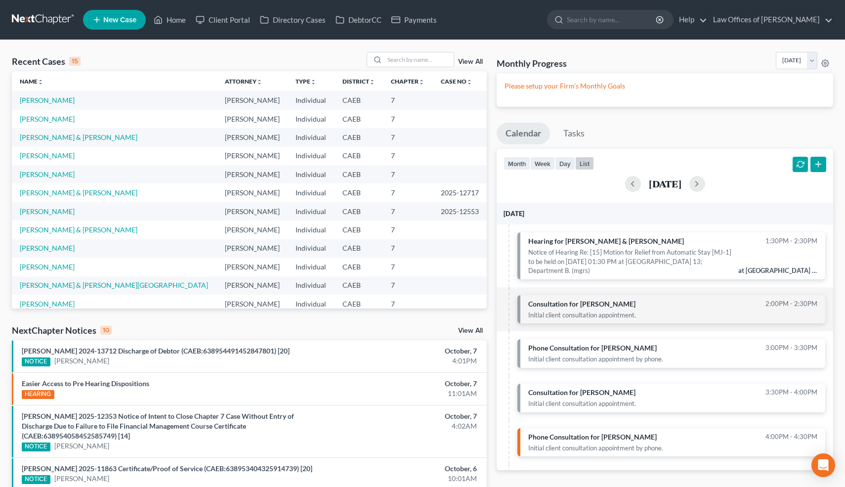
scroll to position [39, 0]
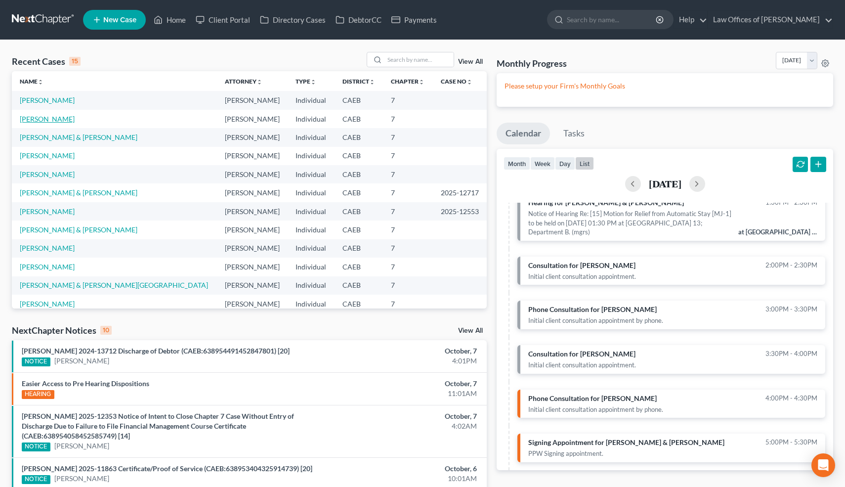
click at [59, 118] on link "[PERSON_NAME]" at bounding box center [47, 119] width 55 height 8
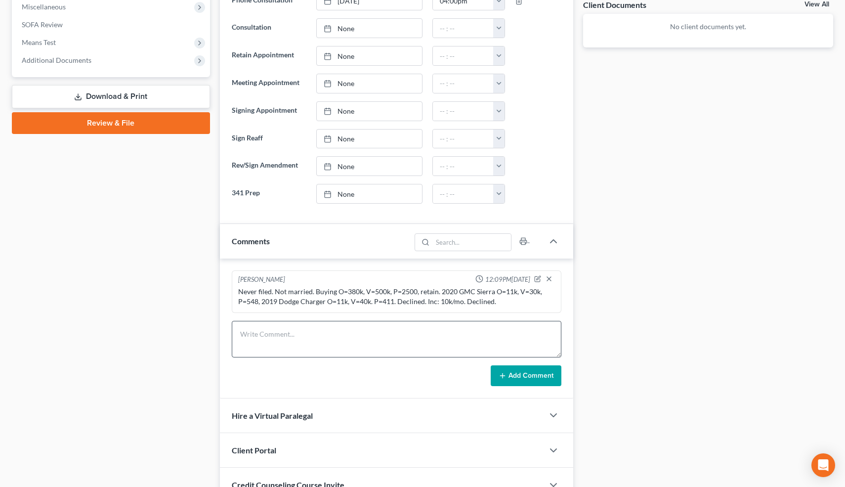
scroll to position [376, 0]
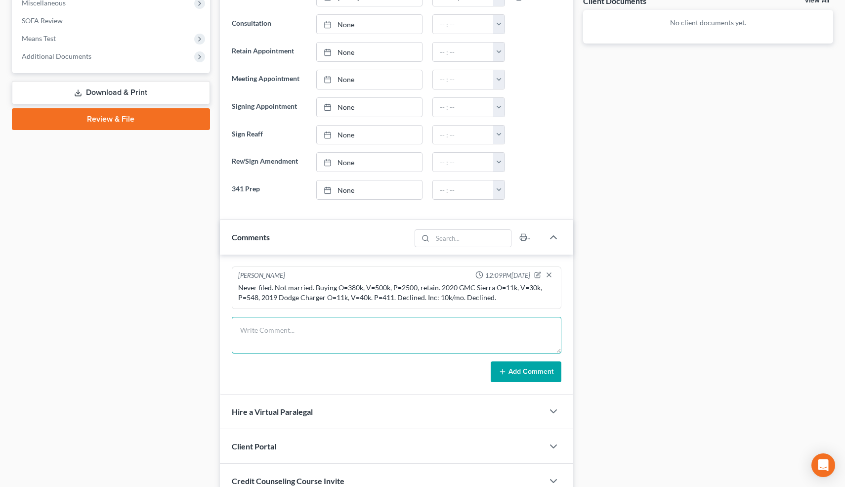
click at [297, 343] on textarea at bounding box center [397, 335] width 330 height 37
click at [366, 326] on textarea "PC w/Clt:" at bounding box center [397, 335] width 330 height 37
click at [304, 330] on textarea "PC w/Clt: Debts: Lonas=65k, 26k, CC=30k" at bounding box center [397, 335] width 330 height 37
type textarea "PC w/Clt: Debts: Loans=65k, 26k, CC=30k. Inc: 7400 net,"
click at [534, 368] on button "Add Comment" at bounding box center [526, 371] width 71 height 21
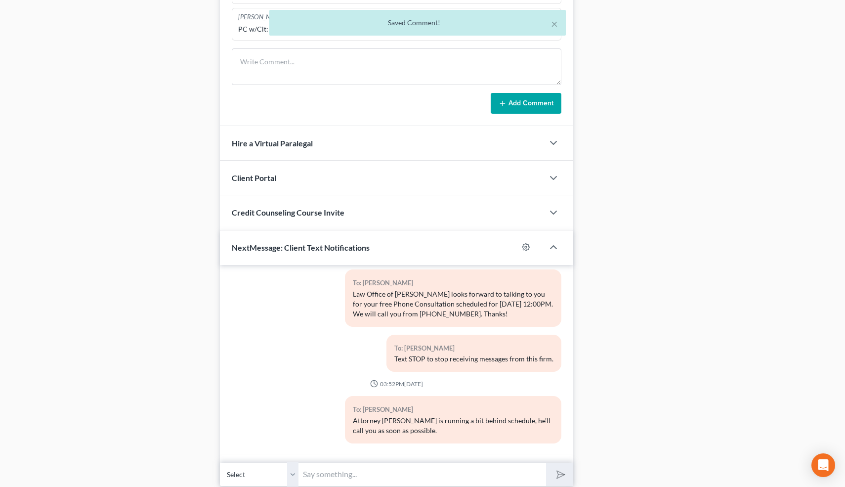
scroll to position [717, 0]
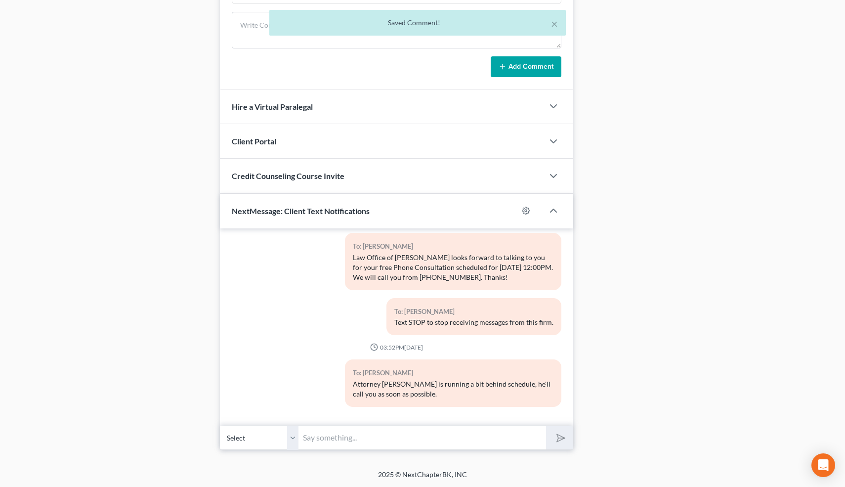
click at [400, 432] on input "text" at bounding box center [423, 437] width 248 height 24
type input "Peter Fear (559) 418-3022"
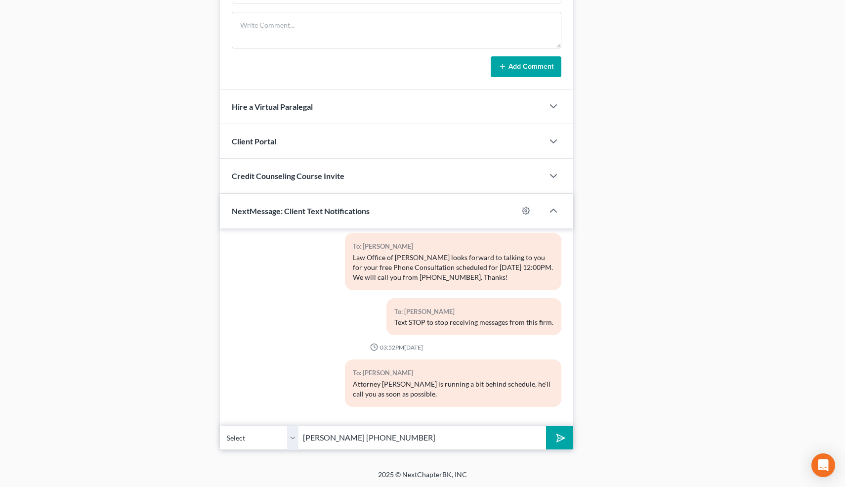
click at [558, 431] on icon "submit" at bounding box center [559, 437] width 14 height 14
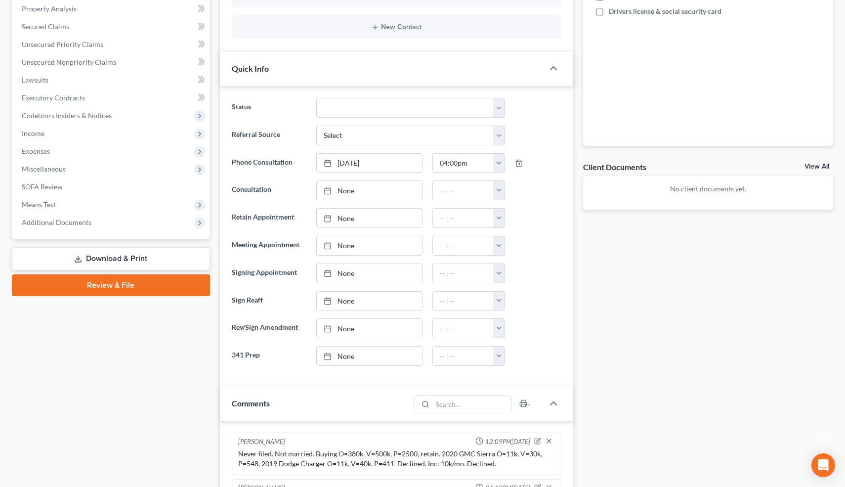
scroll to position [161, 0]
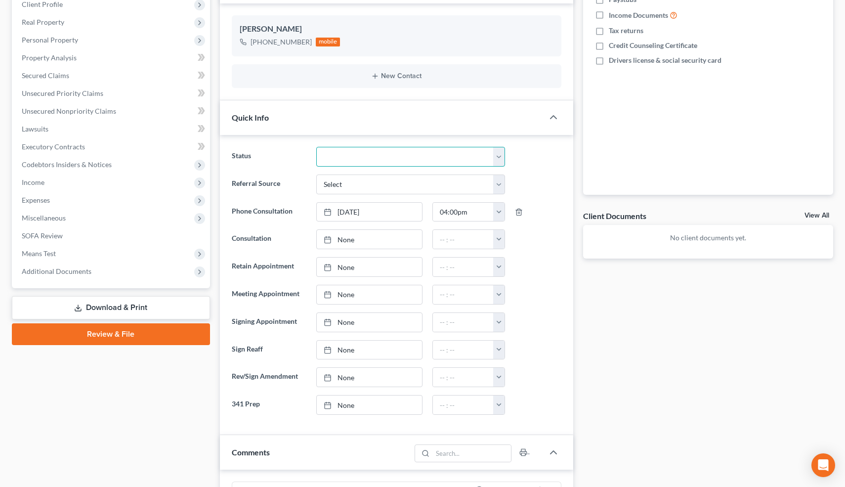
click at [344, 158] on select "Cancelled/Refund Closed Consultation Declined Discharged Filed Income Check In …" at bounding box center [410, 157] width 188 height 20
select select "13"
click at [316, 147] on select "Cancelled/Refund Closed Consultation Declined Discharged Filed Income Check In …" at bounding box center [410, 157] width 188 height 20
click at [215, 69] on div "Updates & News × Electronic Filing Available! Cases in the Eastern District of …" at bounding box center [397, 470] width 364 height 1072
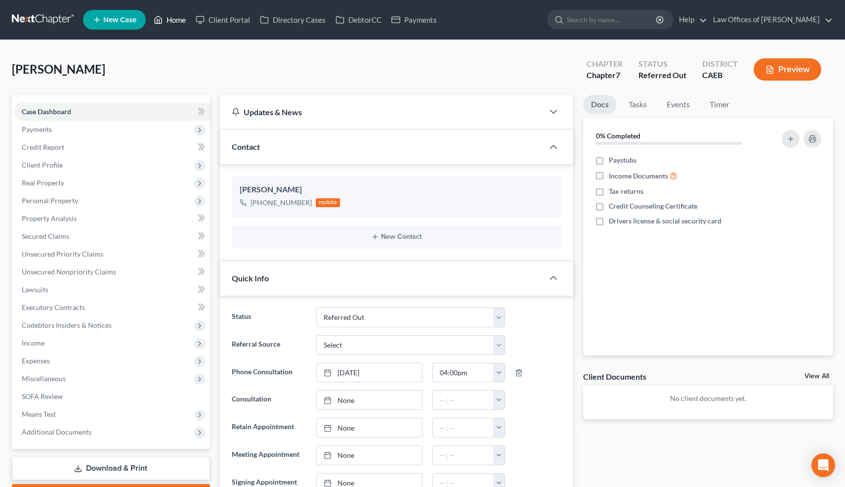
click at [179, 20] on link "Home" at bounding box center [170, 20] width 42 height 18
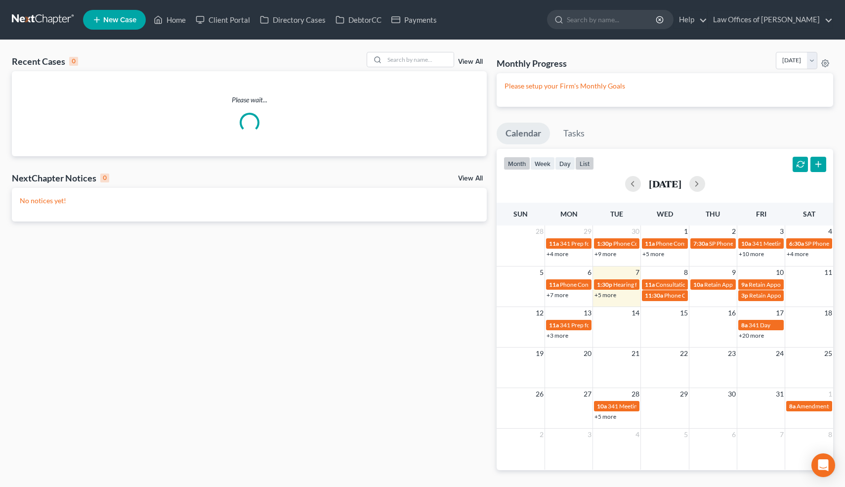
click at [585, 161] on button "list" at bounding box center [584, 163] width 19 height 13
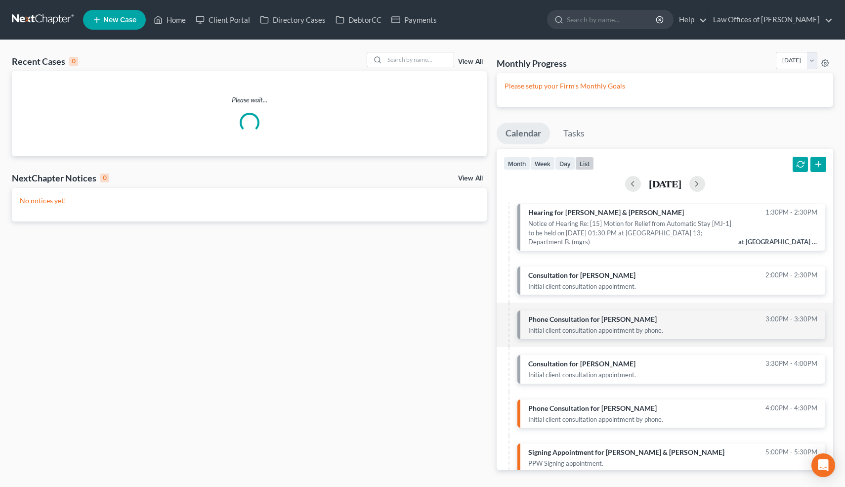
scroll to position [39, 0]
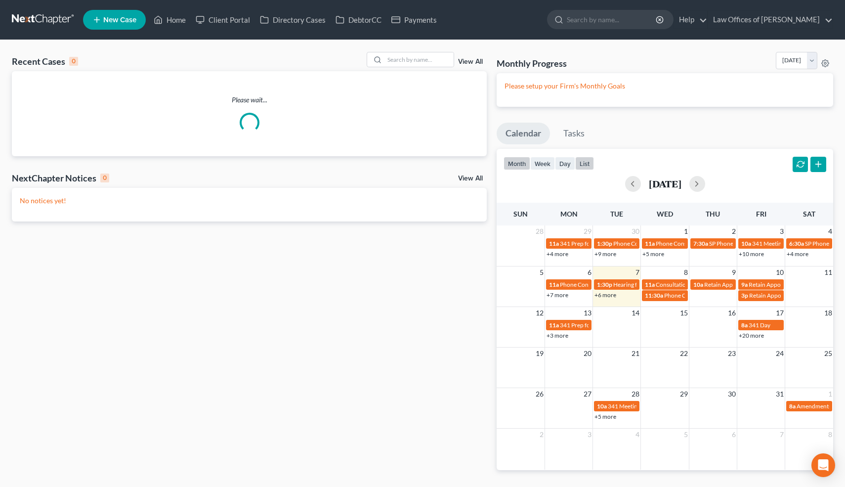
click at [588, 159] on button "list" at bounding box center [584, 163] width 19 height 13
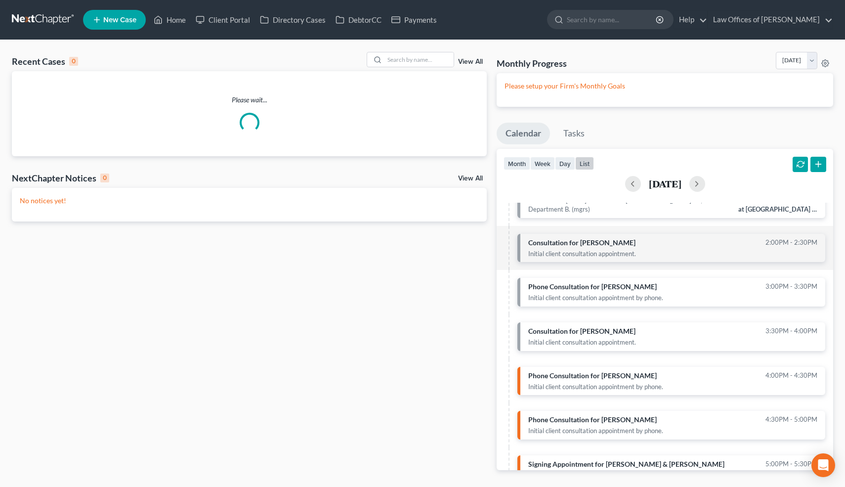
scroll to position [83, 0]
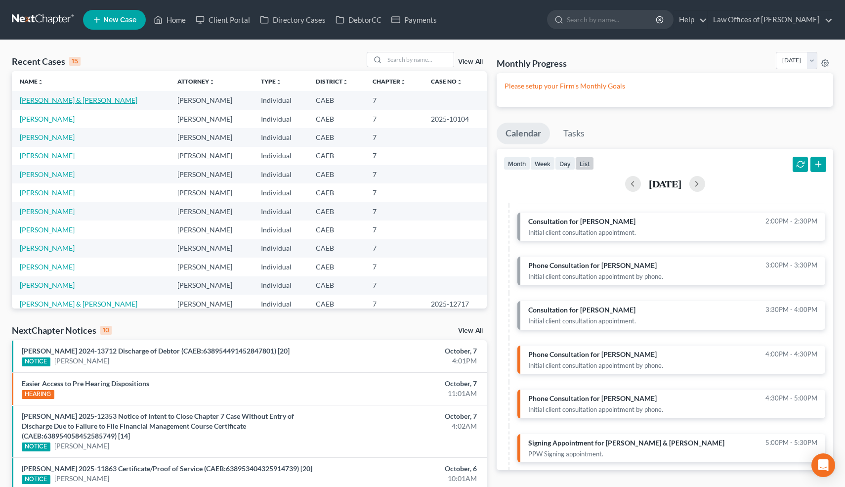
click at [85, 100] on link "Alvarez-Martinez, Armando & Alvarez, Adrianne" at bounding box center [79, 100] width 118 height 8
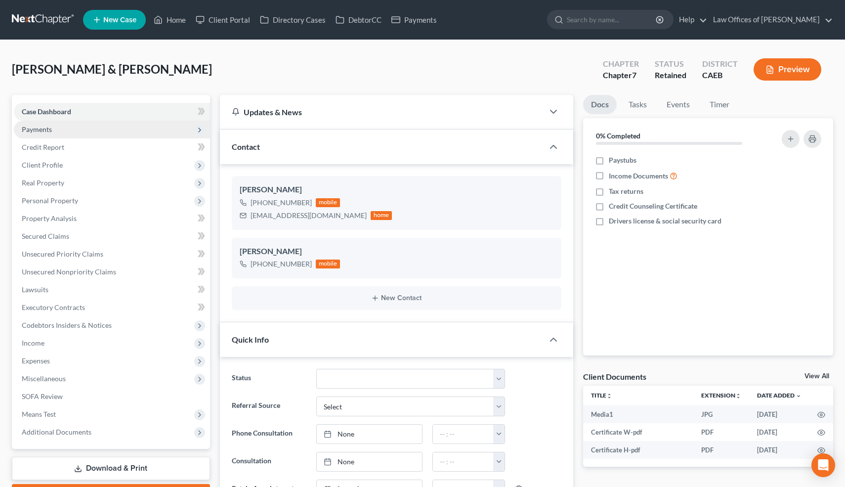
click at [61, 129] on span "Payments" at bounding box center [112, 130] width 196 height 18
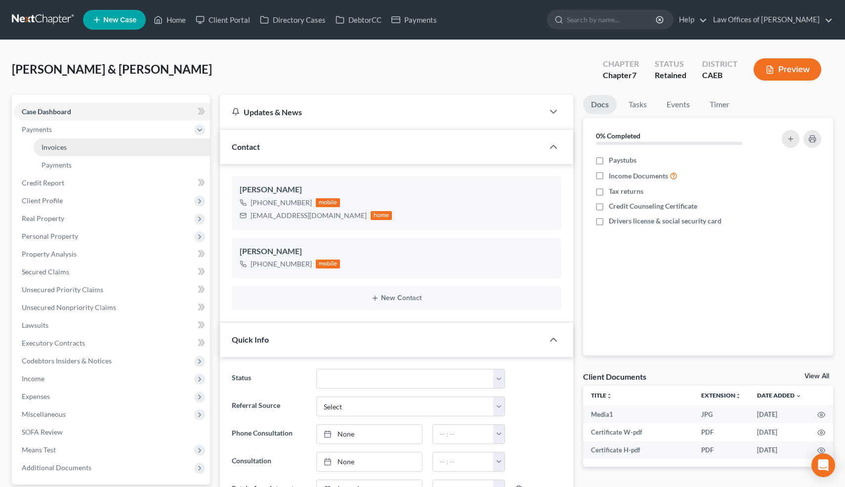
click at [65, 147] on span "Invoices" at bounding box center [54, 147] width 25 height 8
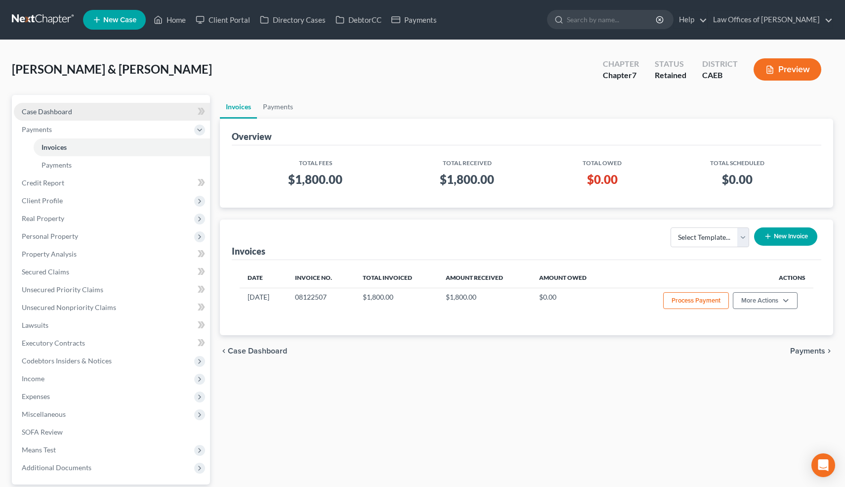
click at [64, 113] on span "Case Dashboard" at bounding box center [47, 111] width 50 height 8
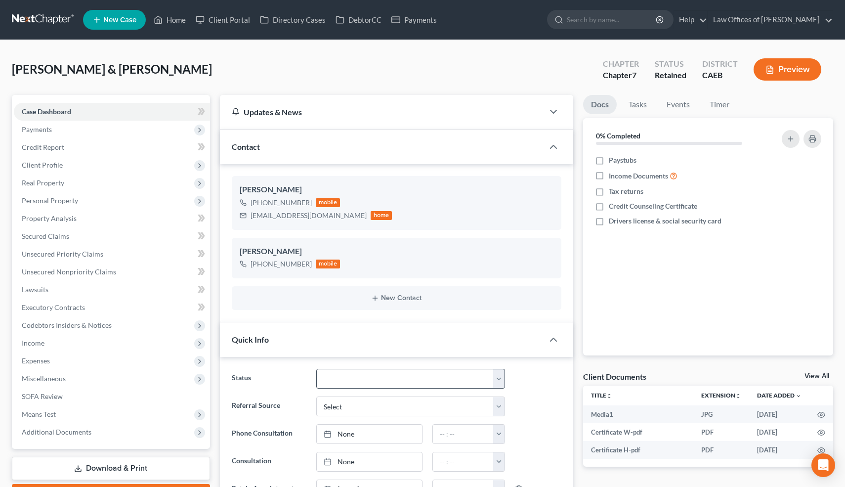
scroll to position [1833, 0]
click at [339, 378] on select "Cancelled/Refund Closed Consultation Declined Discharged Filed Income Check In …" at bounding box center [410, 379] width 188 height 20
select select "11"
click at [316, 369] on select "Cancelled/Refund Closed Consultation Declined Discharged Filed Income Check In …" at bounding box center [410, 379] width 188 height 20
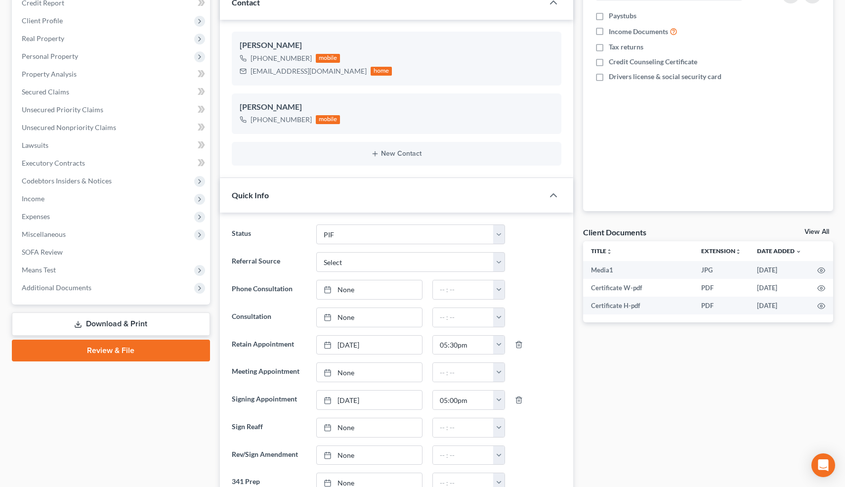
scroll to position [0, 0]
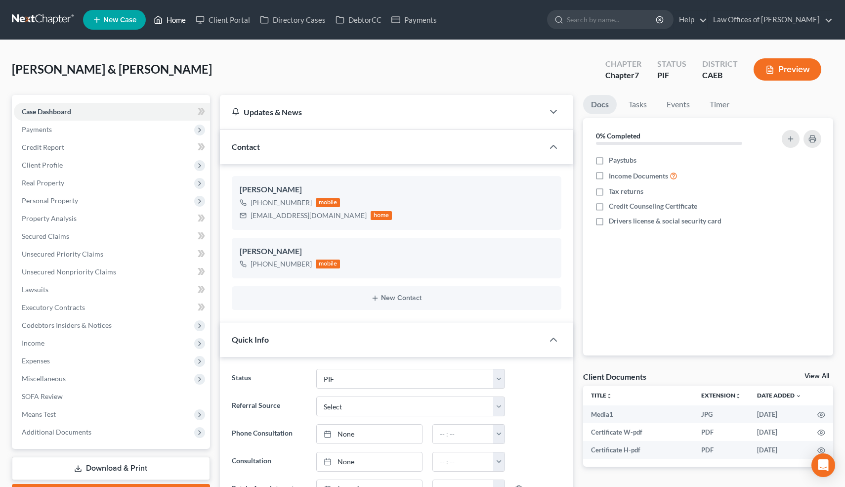
click at [170, 20] on link "Home" at bounding box center [170, 20] width 42 height 18
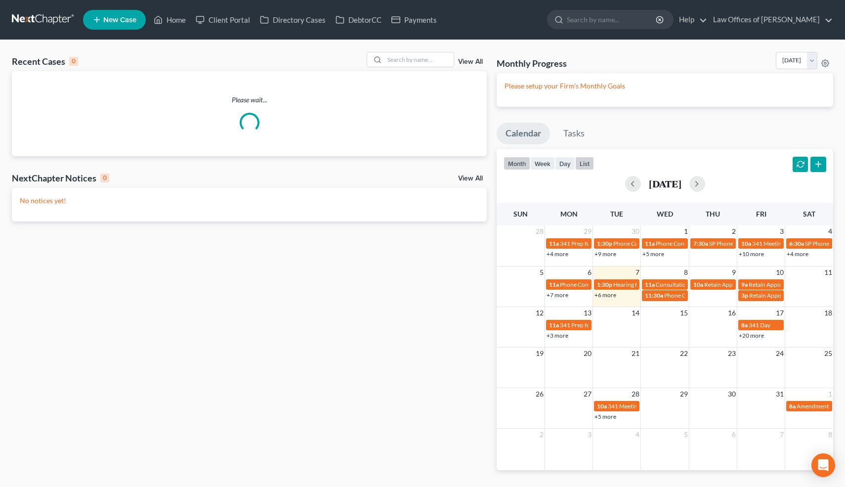
click at [588, 164] on button "list" at bounding box center [584, 163] width 19 height 13
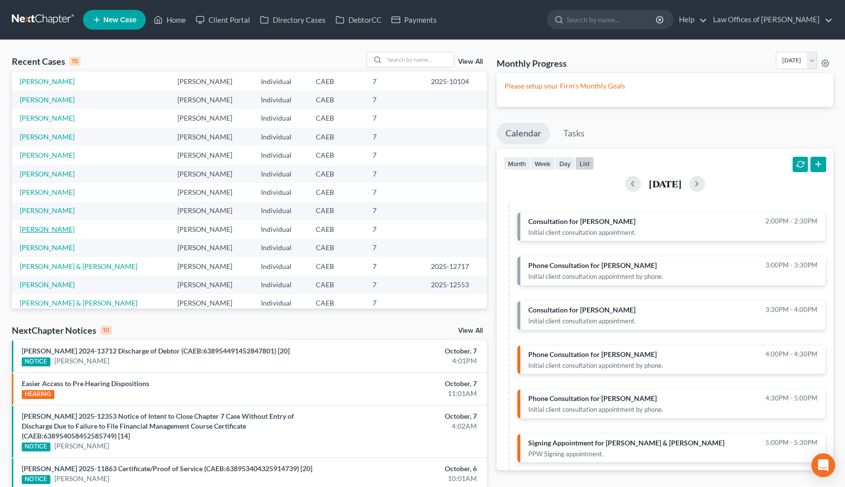
scroll to position [68, 0]
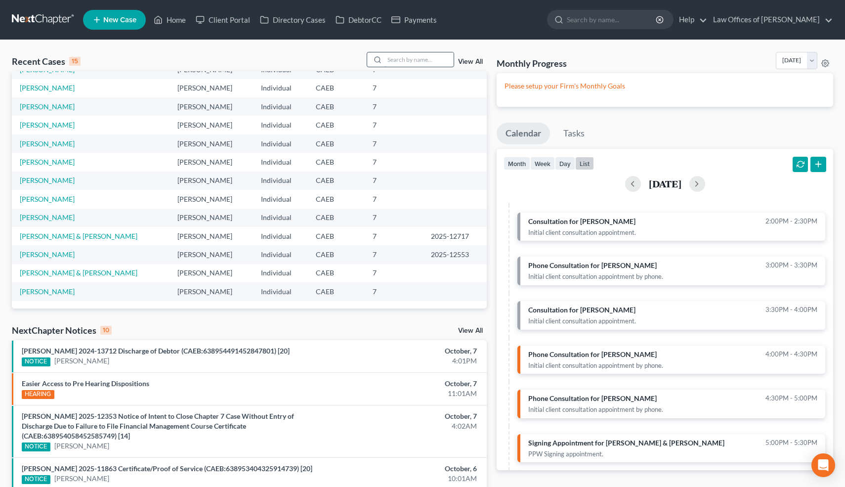
click at [417, 64] on input "search" at bounding box center [418, 59] width 69 height 14
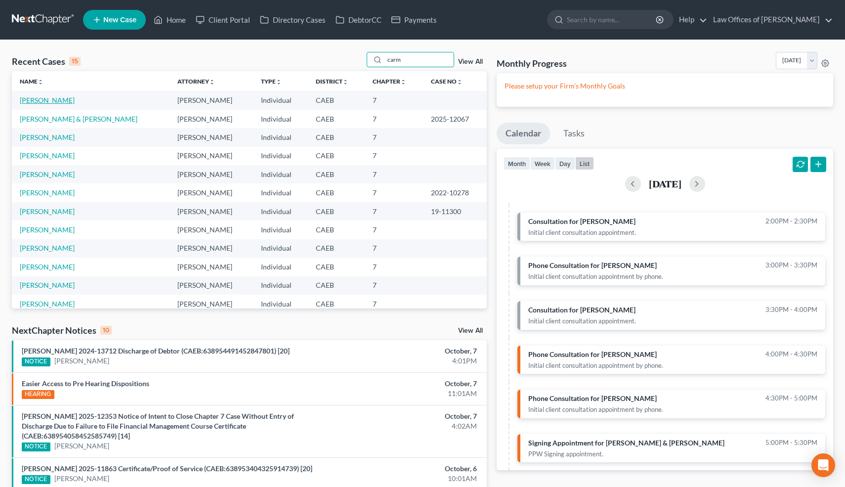
type input "carm"
click at [62, 100] on link "Menchaca, Carmen" at bounding box center [47, 100] width 55 height 8
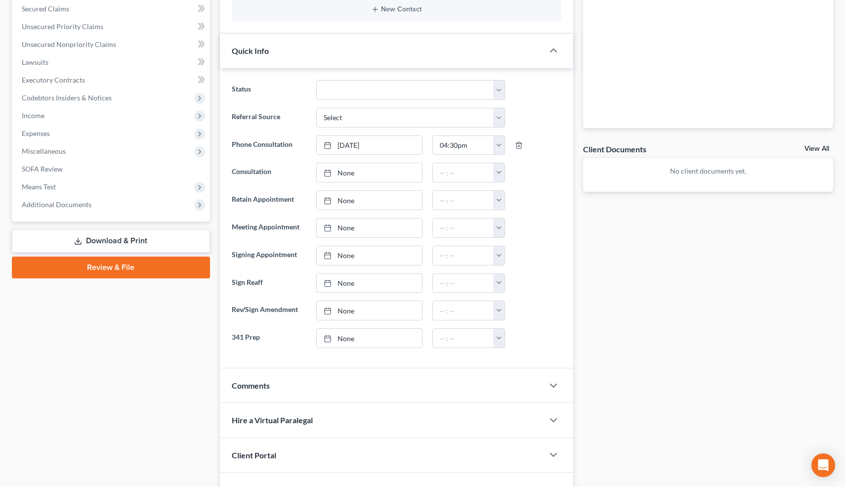
scroll to position [319, 0]
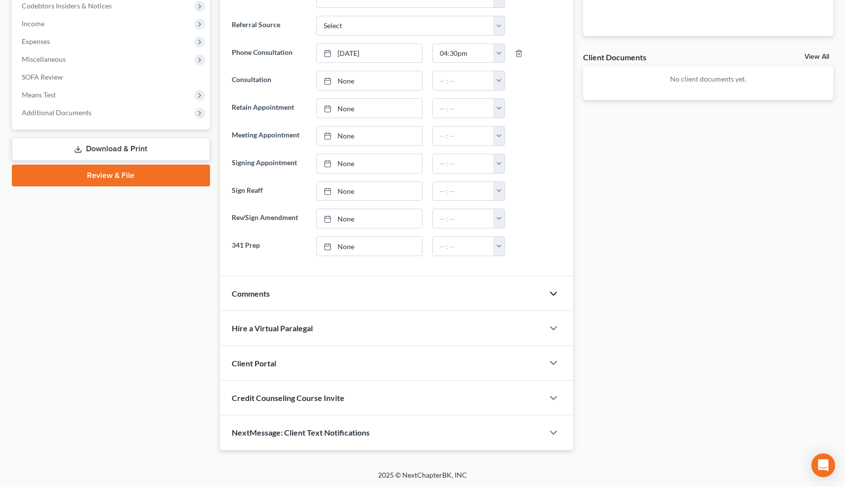
click at [552, 296] on icon "button" at bounding box center [554, 294] width 12 height 12
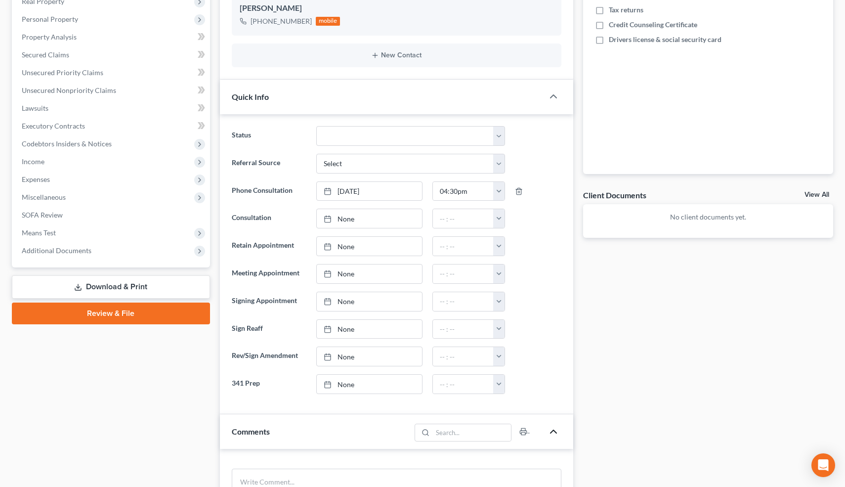
scroll to position [417, 0]
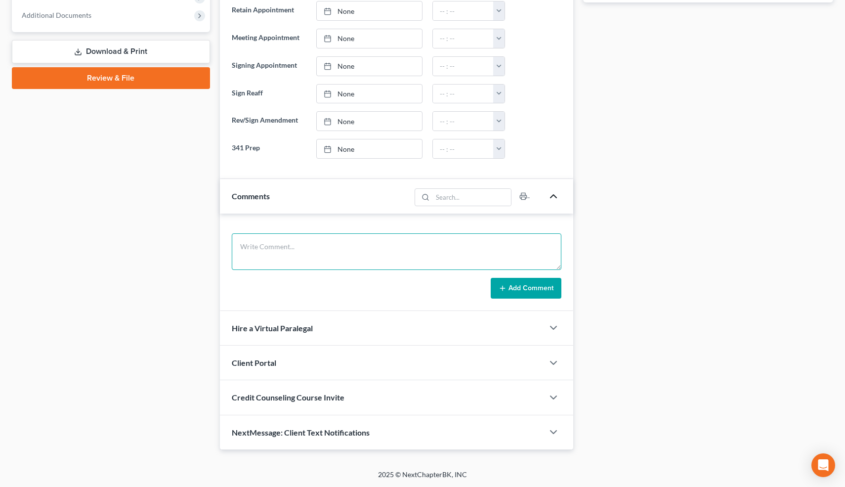
click at [252, 246] on textarea at bounding box center [397, 251] width 330 height 37
click at [457, 245] on textarea "Her and her mom. Rent. 2025 Kia K5, O=28k, co-sign w/mom. Debts: 8ki or more. I…" at bounding box center [397, 251] width 330 height 37
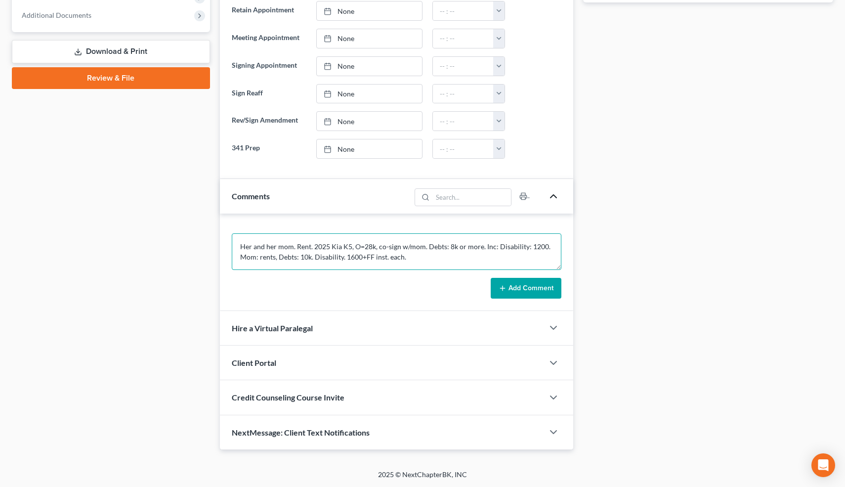
type textarea "Her and her mom. Rent. 2025 Kia K5, O=28k, co-sign w/mom. Debts: 8k or more. In…"
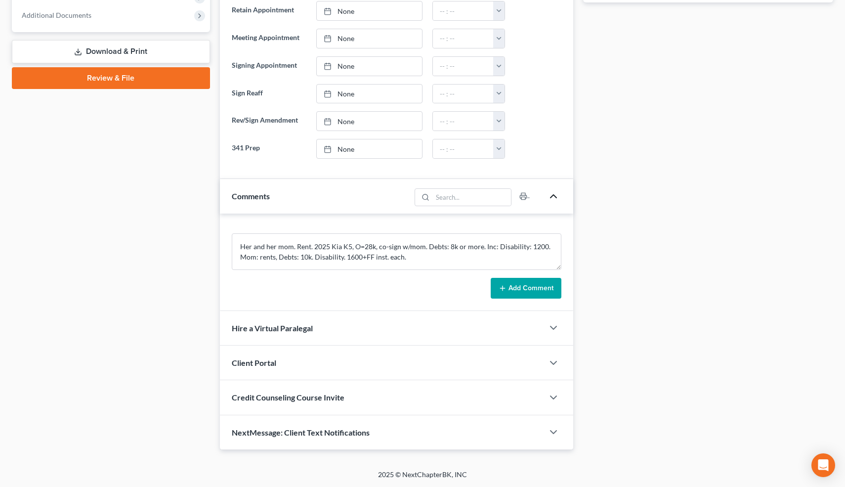
click at [532, 288] on button "Add Comment" at bounding box center [526, 288] width 71 height 21
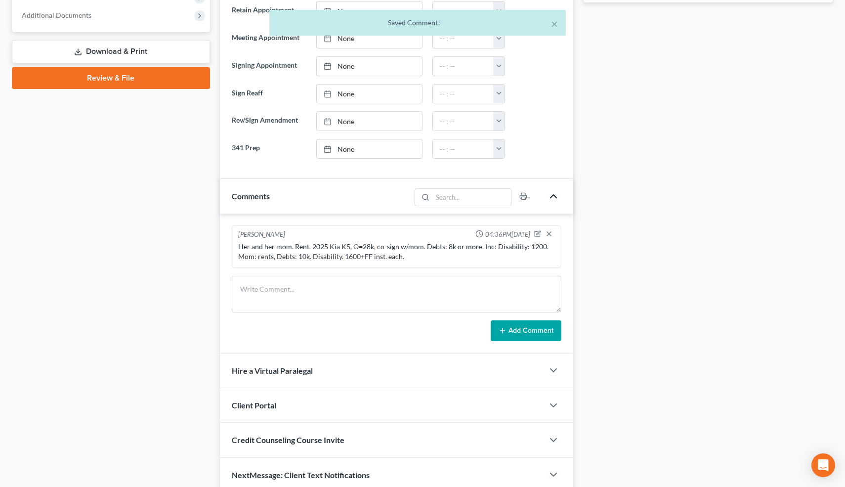
scroll to position [459, 0]
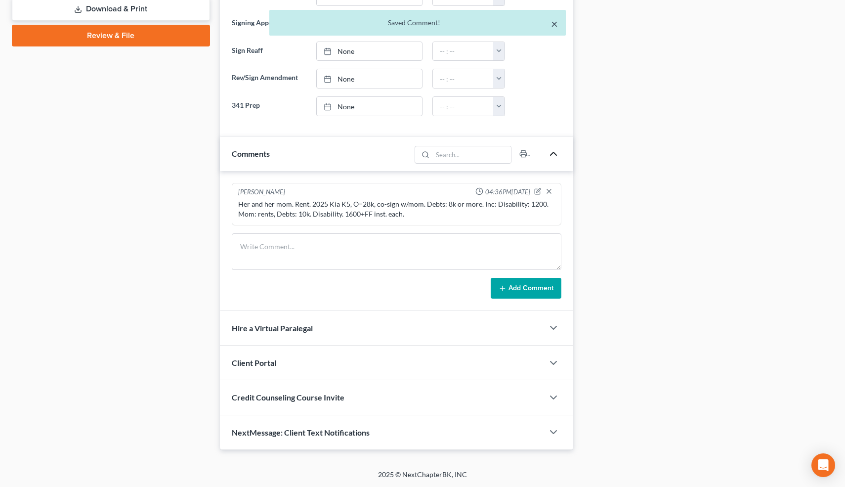
click at [553, 23] on button "×" at bounding box center [554, 24] width 7 height 12
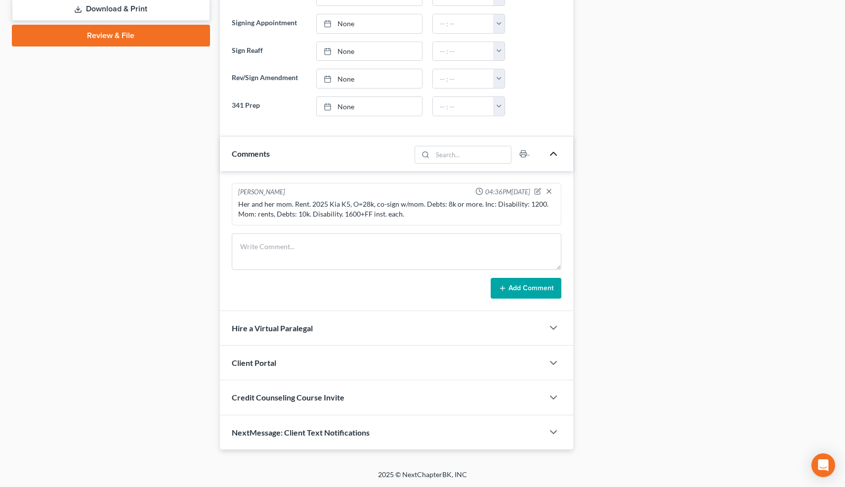
click at [391, 443] on div "NextMessage: Client Text Notifications" at bounding box center [382, 432] width 324 height 34
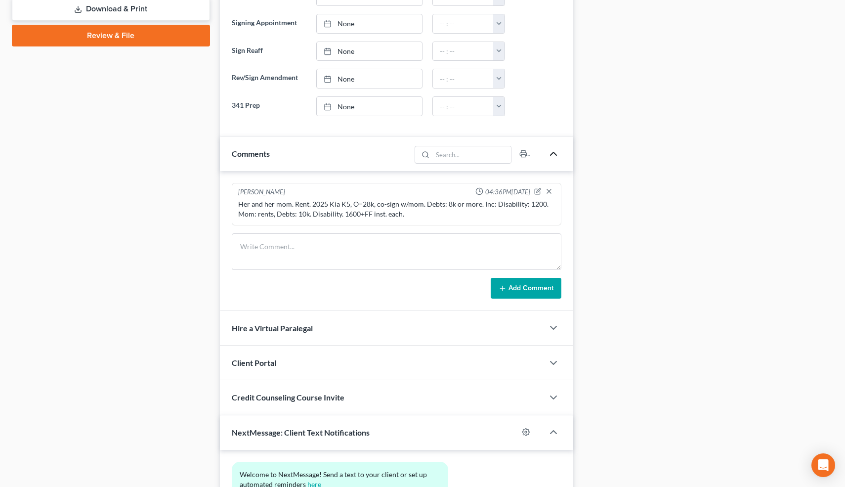
scroll to position [550, 0]
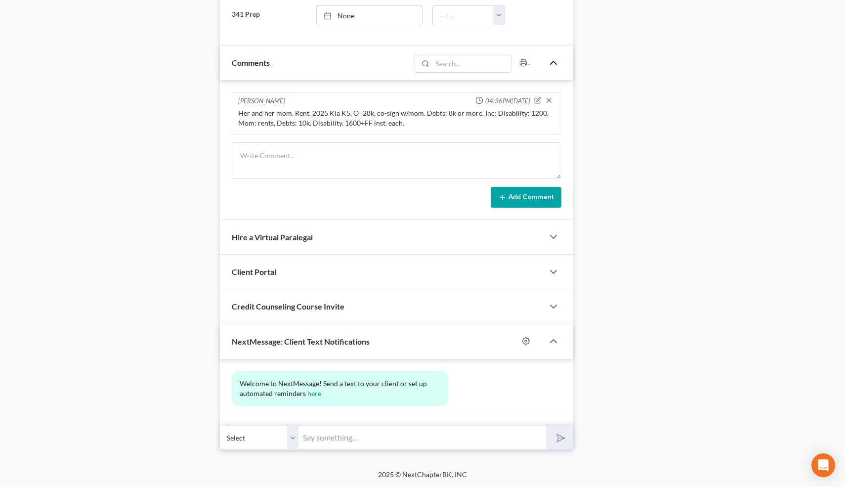
click at [389, 431] on input "text" at bounding box center [423, 437] width 248 height 24
type input "Nice talking to you! Like I said, just reply here if you have any questions or …"
click at [558, 433] on polygon "submit" at bounding box center [559, 438] width 12 height 12
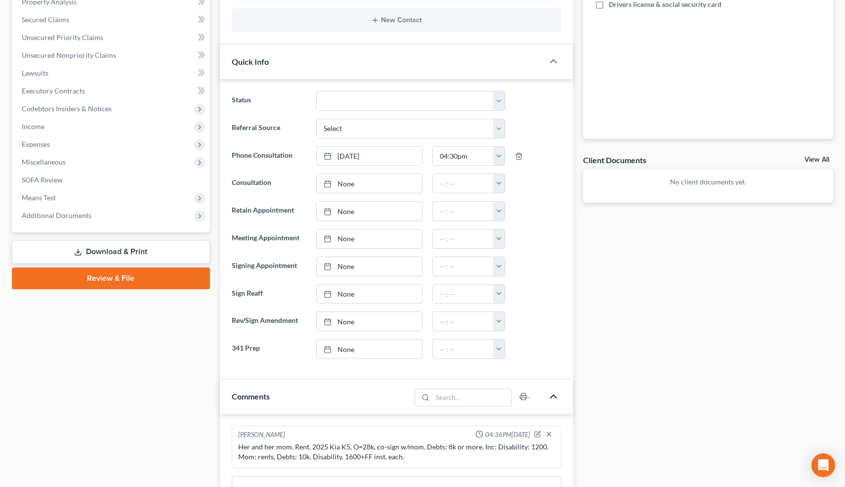
scroll to position [0, 0]
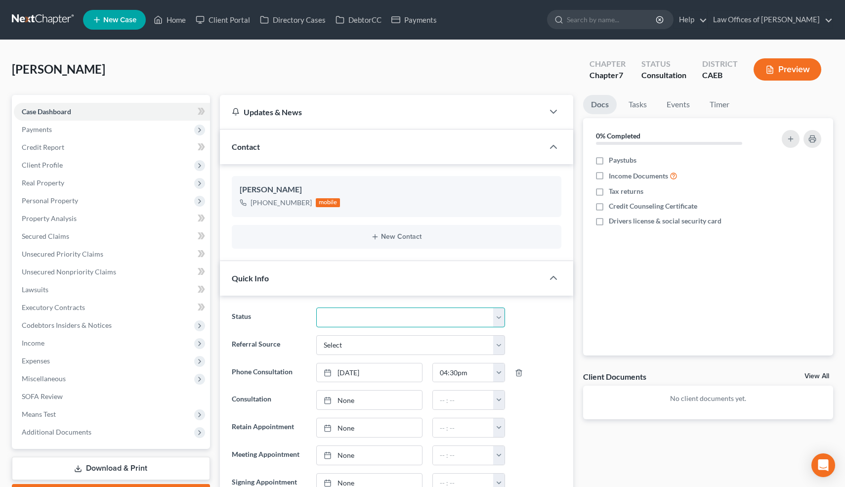
click at [340, 310] on select "Cancelled/Refund Closed Consultation Declined Discharged Filed Income Check In …" at bounding box center [410, 317] width 188 height 20
select select "10"
click at [316, 307] on select "Cancelled/Refund Closed Consultation Declined Discharged Filed Income Check In …" at bounding box center [410, 317] width 188 height 20
click at [177, 23] on link "Home" at bounding box center [170, 20] width 42 height 18
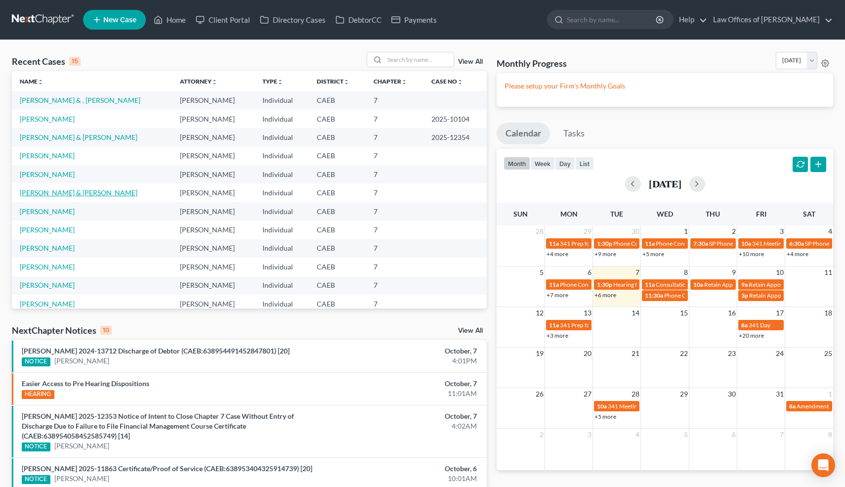
click at [67, 192] on link "Alvarez-Martinez, Armando & Alvarez, Adrianne" at bounding box center [79, 192] width 118 height 8
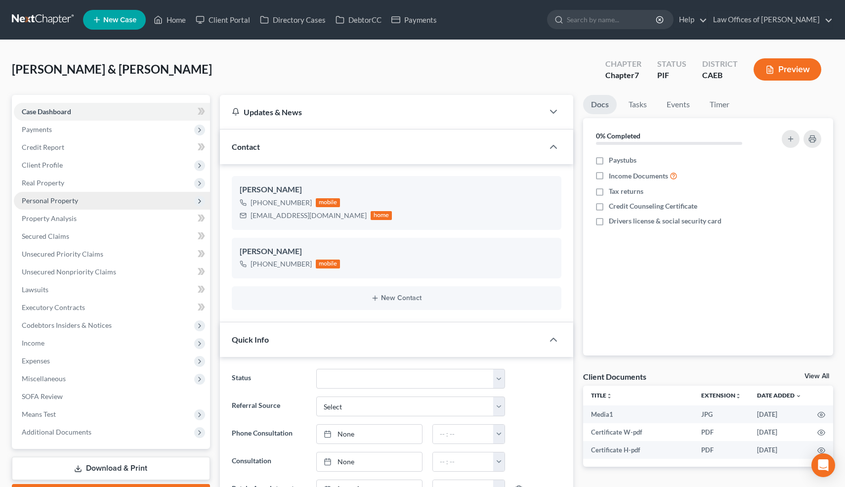
click at [72, 202] on span "Personal Property" at bounding box center [50, 200] width 56 height 8
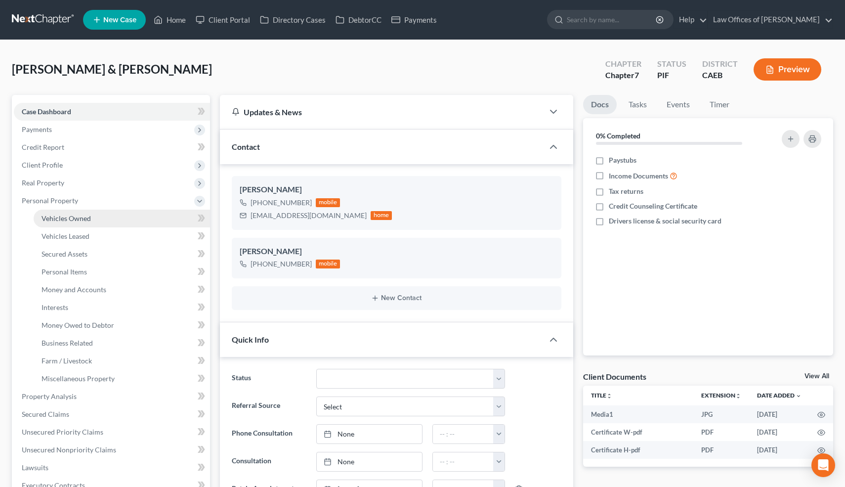
click at [79, 214] on span "Vehicles Owned" at bounding box center [66, 218] width 49 height 8
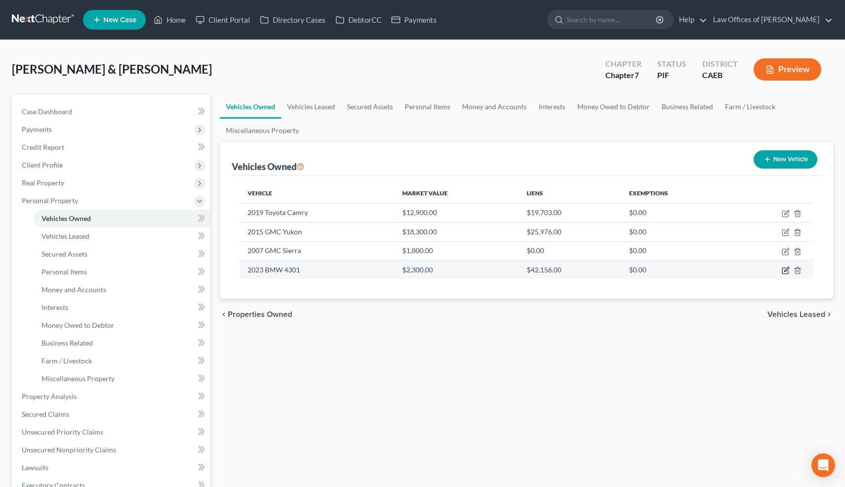
click at [786, 272] on icon "button" at bounding box center [786, 270] width 8 height 8
select select "0"
select select "3"
select select "4"
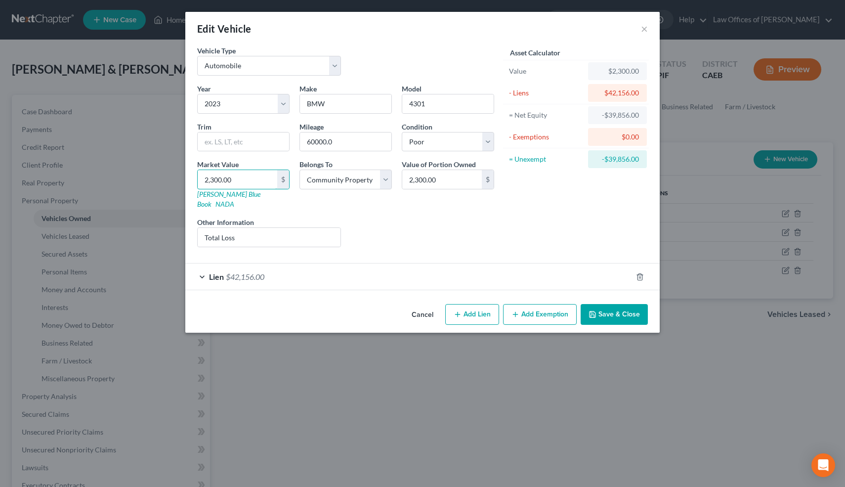
drag, startPoint x: 242, startPoint y: 178, endPoint x: 194, endPoint y: 178, distance: 47.9
click at [194, 178] on div "Market Value 2,300.00 $ Kelly Blue Book NADA" at bounding box center [243, 184] width 102 height 50
drag, startPoint x: 209, startPoint y: 178, endPoint x: 255, endPoint y: 178, distance: 46.0
click at [255, 178] on input "2,300.00" at bounding box center [238, 179] width 80 height 19
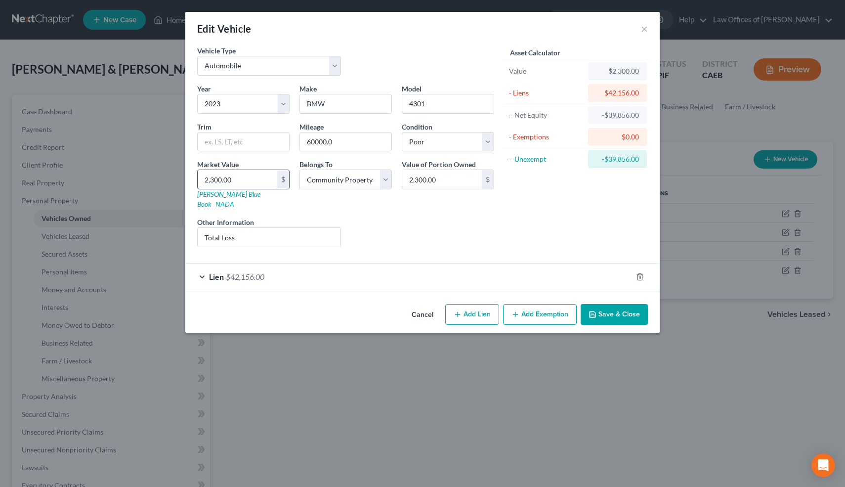
type input "2"
type input "2.00"
type input "25"
type input "25.00"
type input "250"
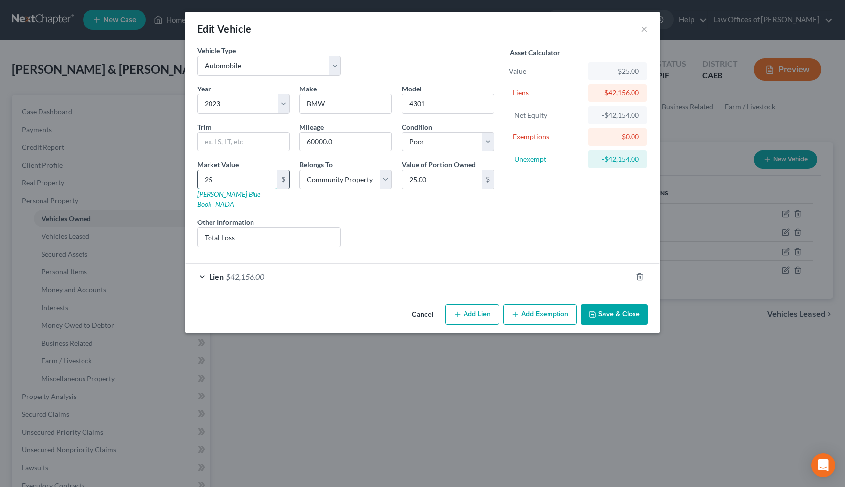
type input "250.00"
type input "2500"
type input "2,500.00"
type input "2,5000"
type input "25,000.00"
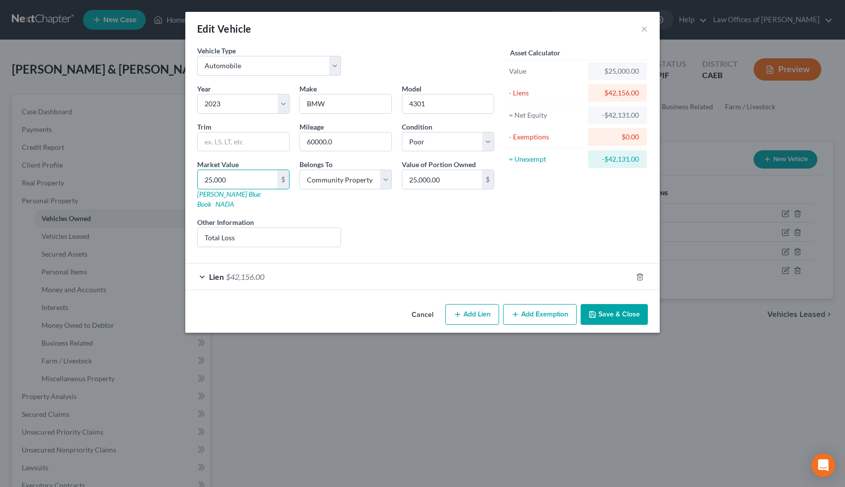
type input "25,000"
click at [505, 228] on div "Asset Calculator Value $25,000.00 - Liens $42,156.00 = Net Equity -$42,131.00 -…" at bounding box center [576, 150] width 154 height 210
click at [614, 304] on button "Save & Close" at bounding box center [614, 314] width 67 height 21
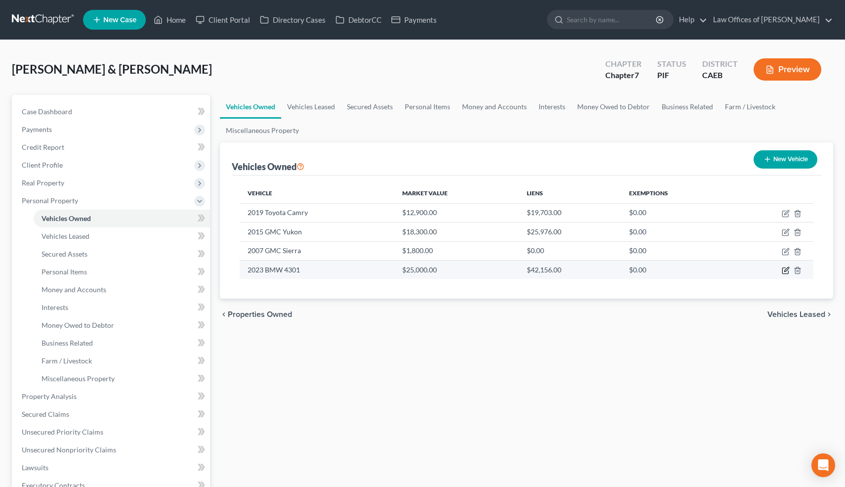
click at [785, 270] on icon "button" at bounding box center [786, 270] width 8 height 8
select select "0"
select select "3"
select select "4"
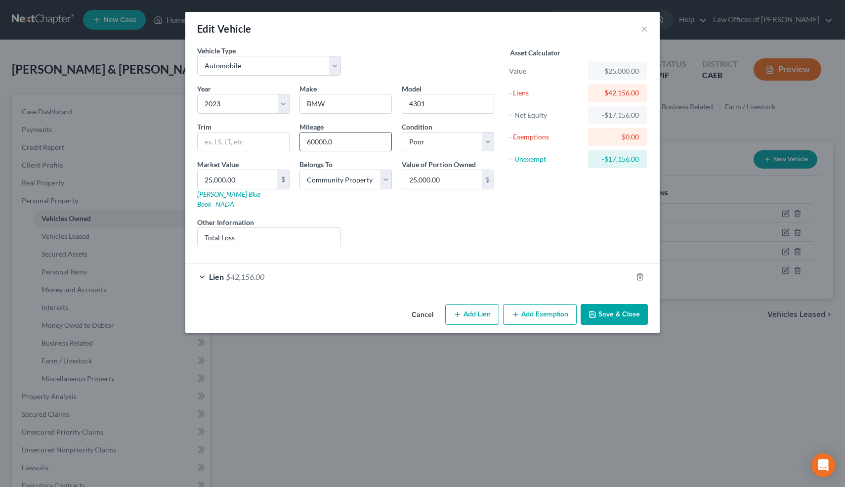
click at [360, 144] on input "60000.0" at bounding box center [345, 141] width 91 height 19
click at [343, 145] on input "60000" at bounding box center [345, 141] width 91 height 19
type input "60000"
click at [536, 182] on div "Asset Calculator Value $25,000.00 - Liens $42,156.00 = Net Equity -$17,156.00 -…" at bounding box center [576, 150] width 154 height 210
drag, startPoint x: 255, startPoint y: 229, endPoint x: 186, endPoint y: 227, distance: 69.7
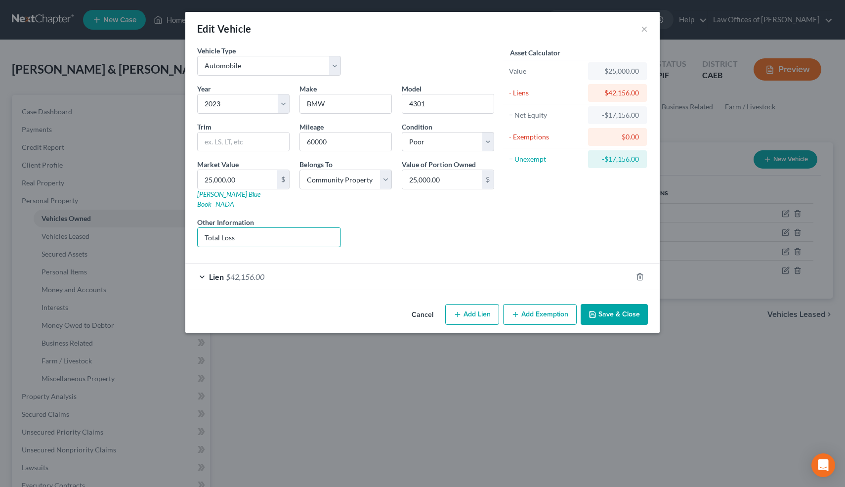
click at [185, 228] on div "Edit Vehicle × Vehicle Type Select Automobile Truck Trailer Watercraft Aircraft…" at bounding box center [422, 243] width 845 height 487
type input "Has been wrecked."
drag, startPoint x: 339, startPoint y: 143, endPoint x: 299, endPoint y: 143, distance: 39.0
click at [299, 143] on div "60000" at bounding box center [345, 142] width 92 height 20
type input "90000"
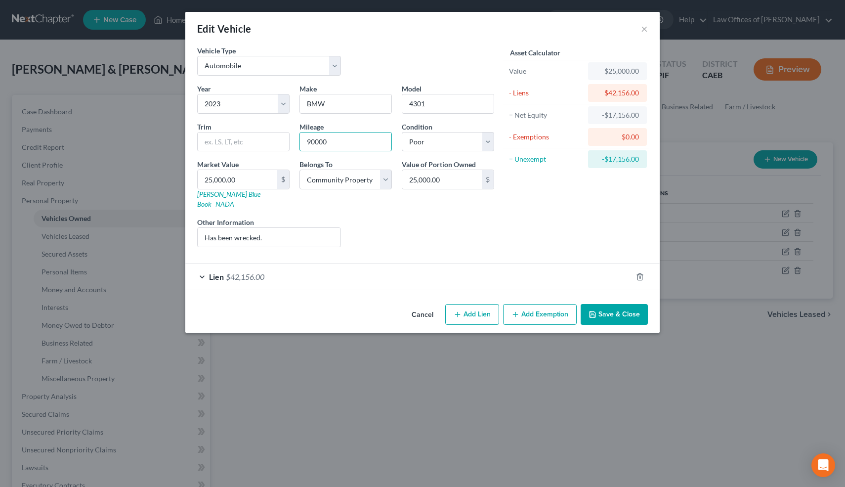
click at [431, 217] on div "Liens Select" at bounding box center [423, 232] width 154 height 30
click at [284, 271] on div "Lien $42,156.00" at bounding box center [408, 276] width 447 height 26
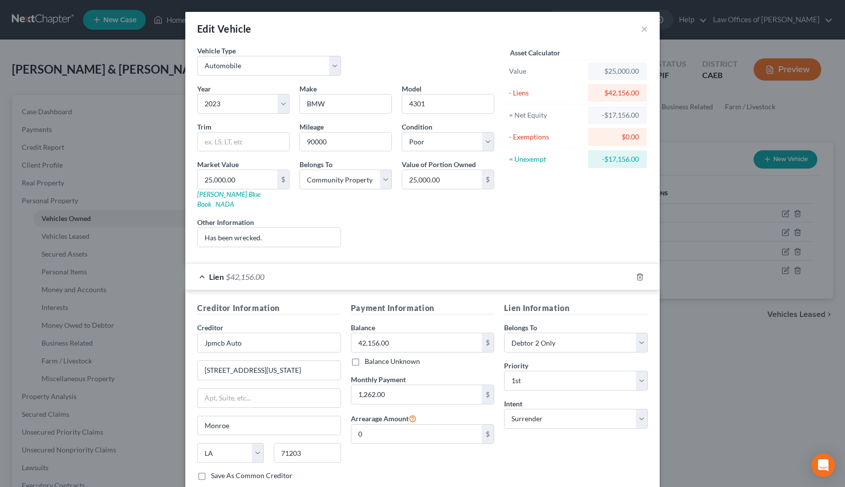
scroll to position [54, 0]
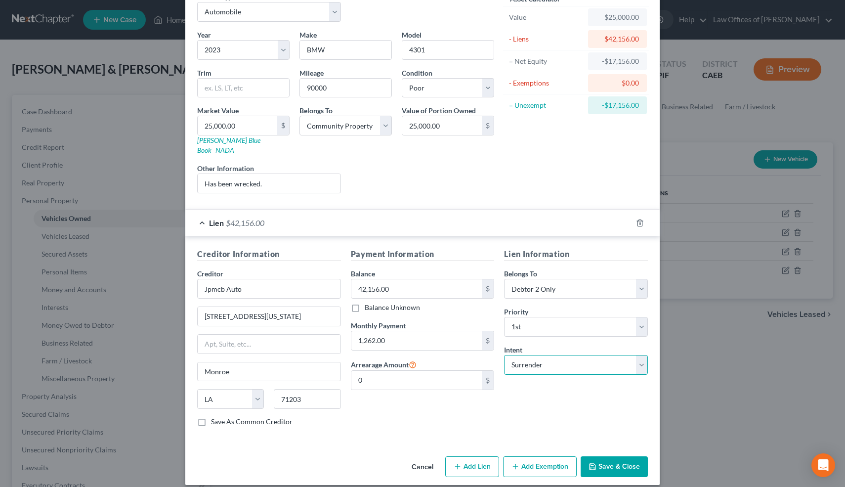
click at [553, 355] on select "Select Surrender Redeem Reaffirm Avoid Other" at bounding box center [576, 365] width 144 height 20
select select "4"
click at [504, 355] on select "Select Surrender Redeem Reaffirm Avoid Other" at bounding box center [576, 365] width 144 height 20
click at [534, 393] on input "text" at bounding box center [576, 403] width 144 height 20
type input "Retain & Pay"
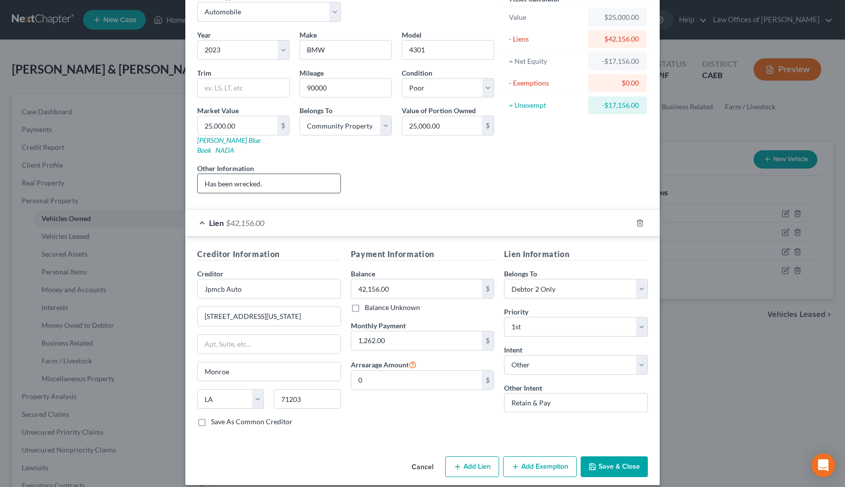
click at [274, 177] on input "Has been wrecked." at bounding box center [269, 183] width 143 height 19
type input "Has been wrecked/Paid by son."
click at [603, 456] on button "Save & Close" at bounding box center [614, 466] width 67 height 21
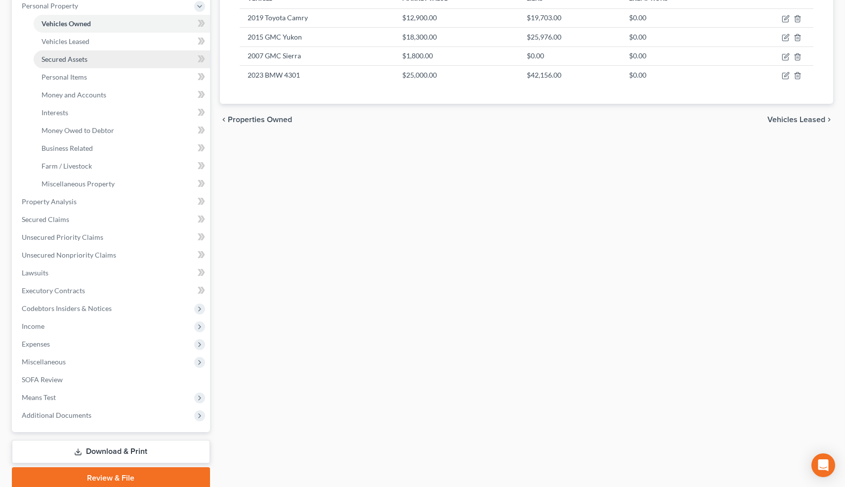
scroll to position [233, 0]
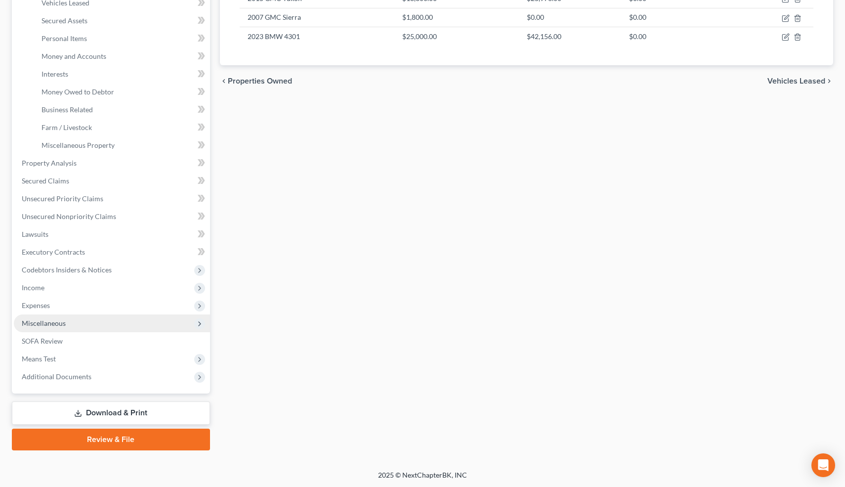
click at [100, 326] on span "Miscellaneous" at bounding box center [112, 323] width 196 height 18
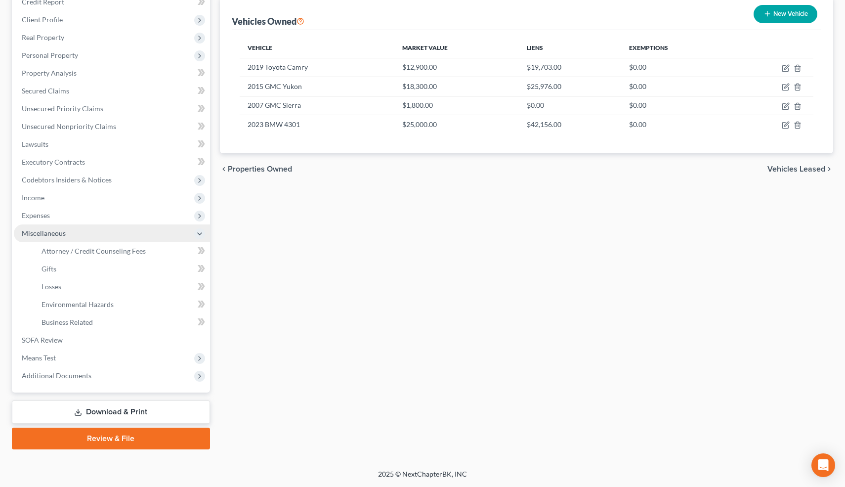
scroll to position [144, 0]
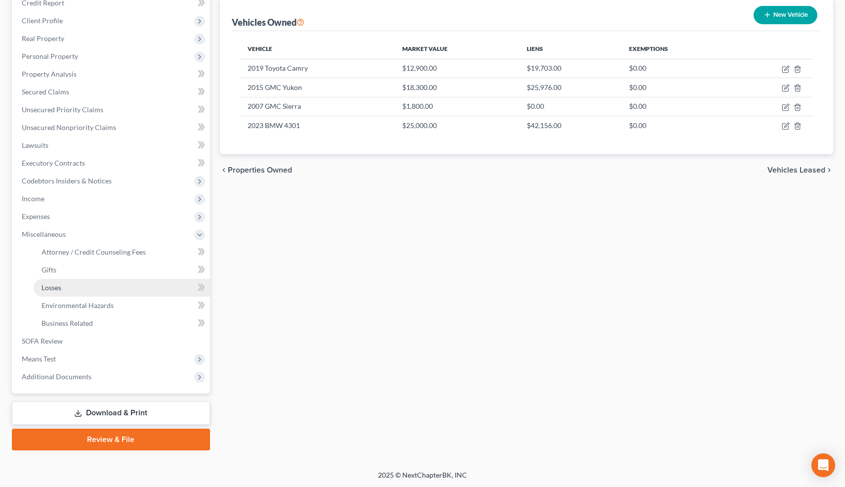
click at [75, 283] on link "Losses" at bounding box center [122, 288] width 176 height 18
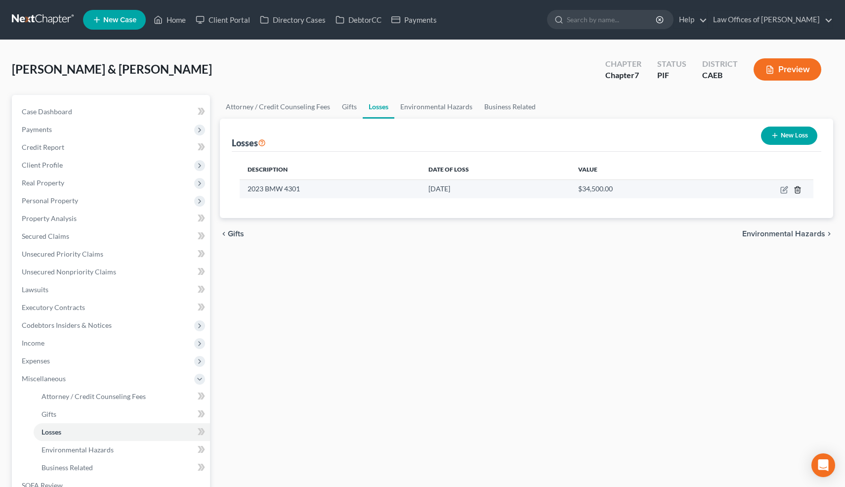
click at [798, 192] on icon "button" at bounding box center [798, 190] width 8 height 8
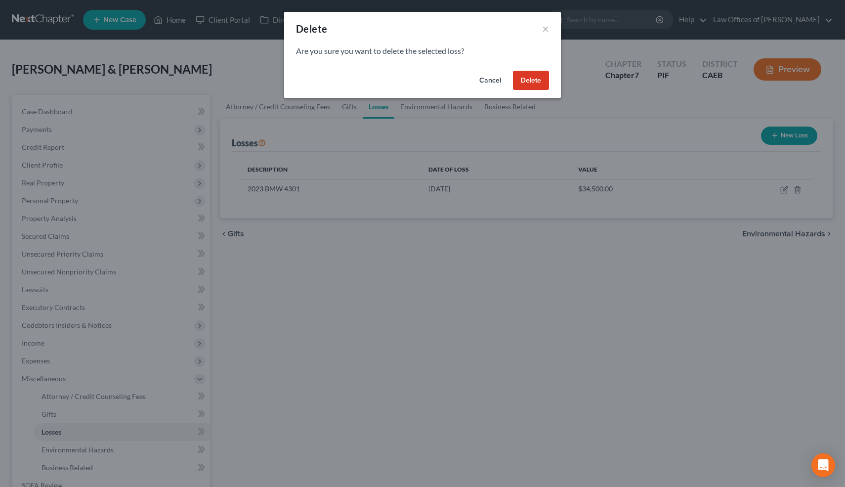
click at [531, 79] on button "Delete" at bounding box center [531, 81] width 36 height 20
